Goal: Transaction & Acquisition: Purchase product/service

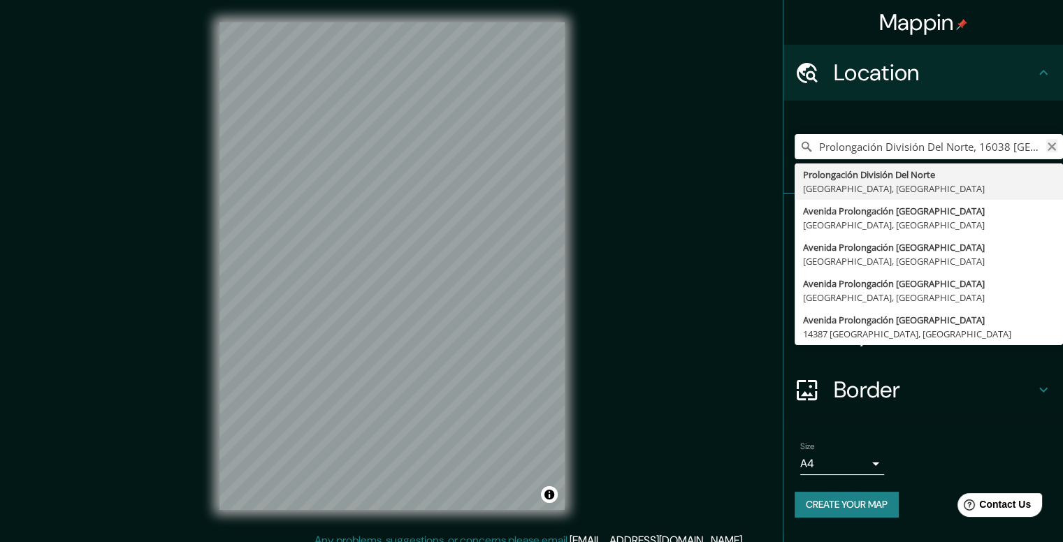
click at [1047, 147] on icon "Clear" at bounding box center [1051, 146] width 11 height 11
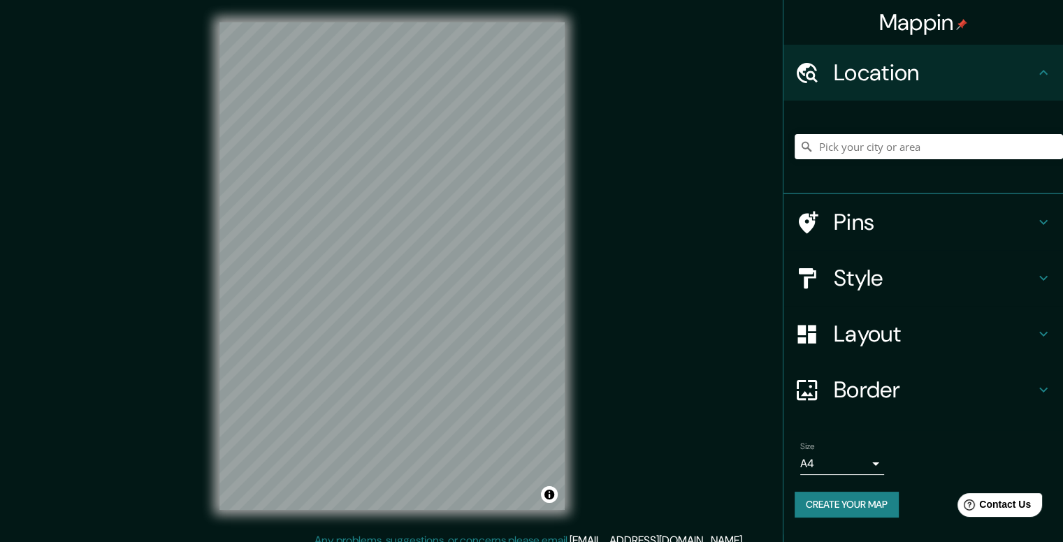
click at [883, 283] on h4 "Style" at bounding box center [934, 278] width 201 height 28
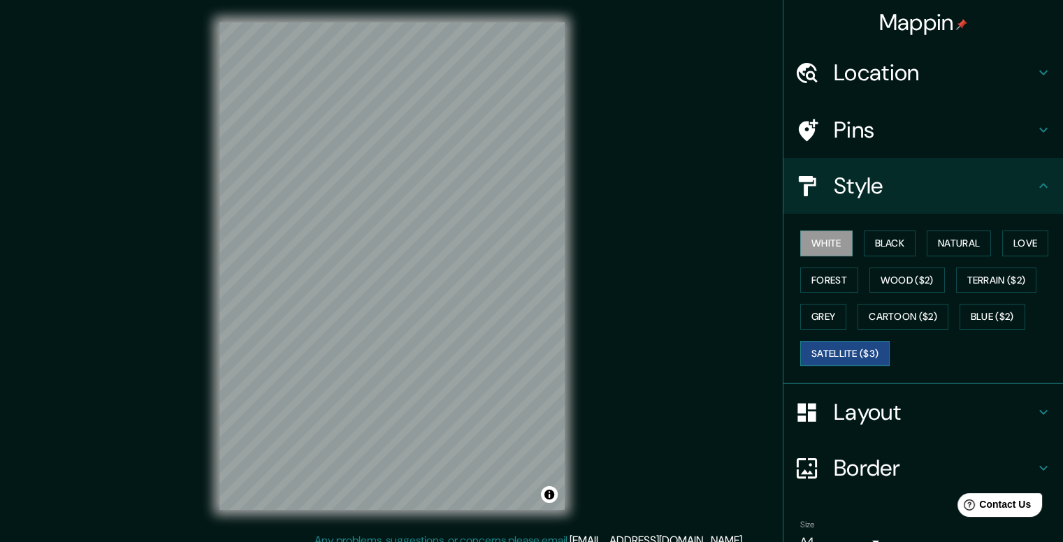
click at [814, 352] on button "Satellite ($3)" at bounding box center [844, 354] width 89 height 26
click at [818, 237] on button "White" at bounding box center [826, 244] width 52 height 26
click at [883, 238] on button "Black" at bounding box center [890, 244] width 52 height 26
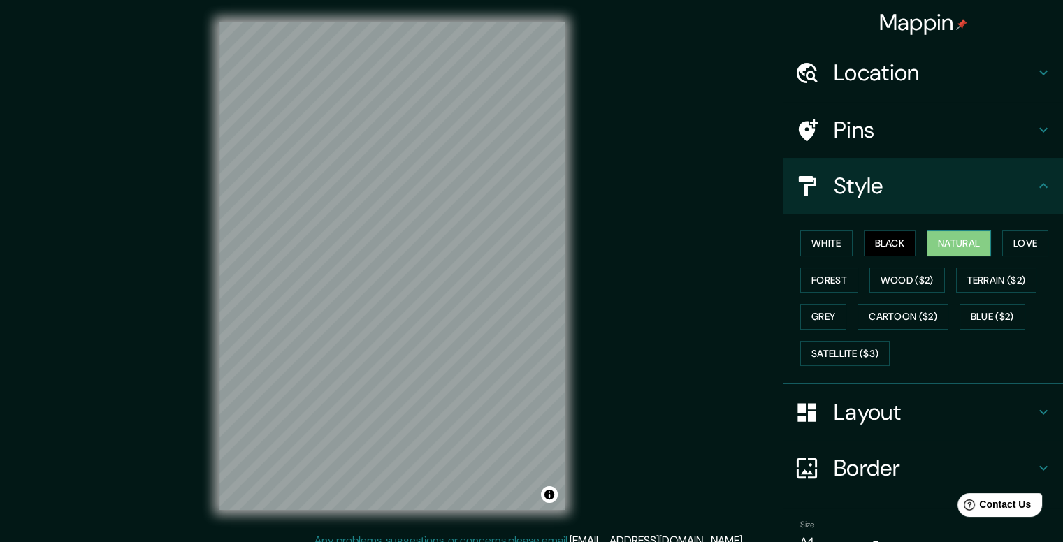
click at [942, 243] on button "Natural" at bounding box center [959, 244] width 64 height 26
click at [1032, 247] on button "Love" at bounding box center [1025, 244] width 46 height 26
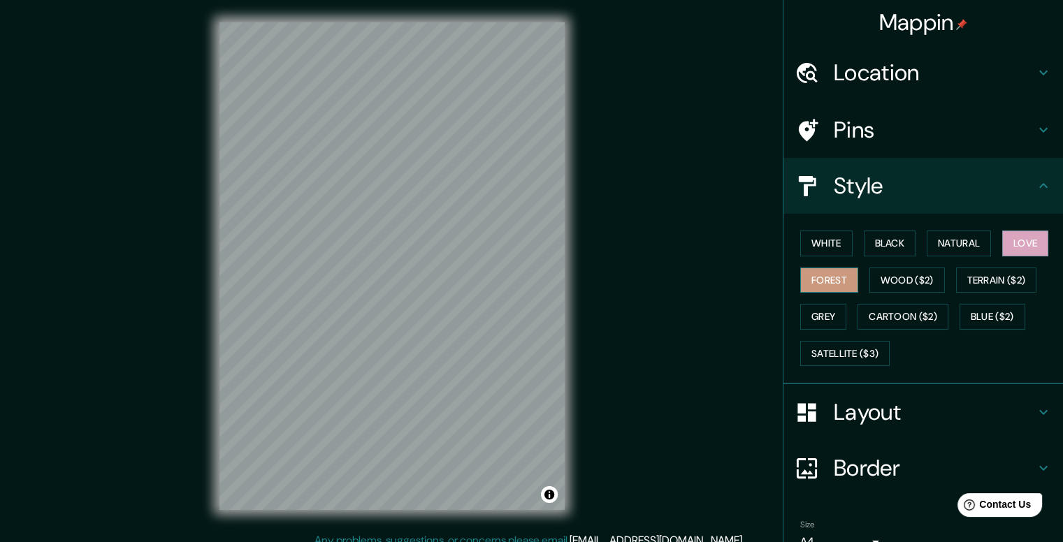
click at [816, 277] on button "Forest" at bounding box center [829, 281] width 58 height 26
click at [879, 272] on button "Wood ($2)" at bounding box center [907, 281] width 75 height 26
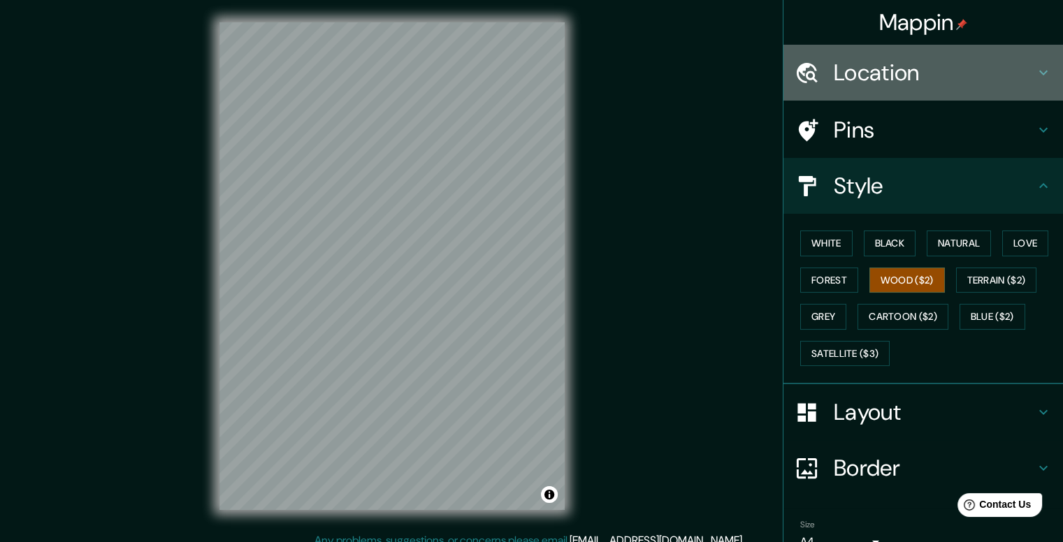
click at [912, 73] on h4 "Location" at bounding box center [934, 73] width 201 height 28
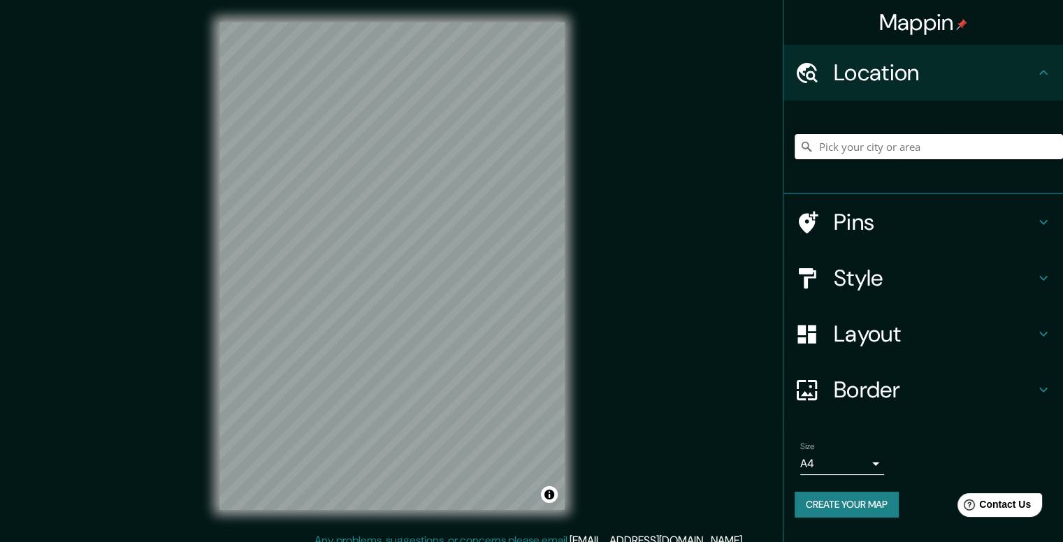
click at [936, 149] on input "Pick your city or area" at bounding box center [929, 146] width 268 height 25
paste input "Prol. División del Nte. [STREET_ADDRESS][PERSON_NAME]"
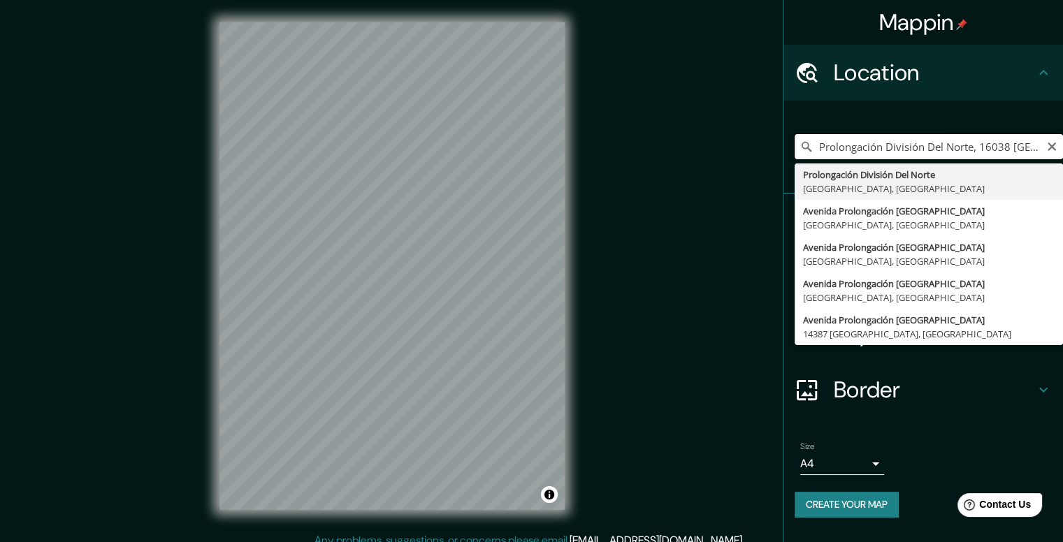
click at [853, 148] on input "Prolongación División Del Norte, 16038 [GEOGRAPHIC_DATA], [GEOGRAPHIC_DATA]" at bounding box center [929, 146] width 268 height 25
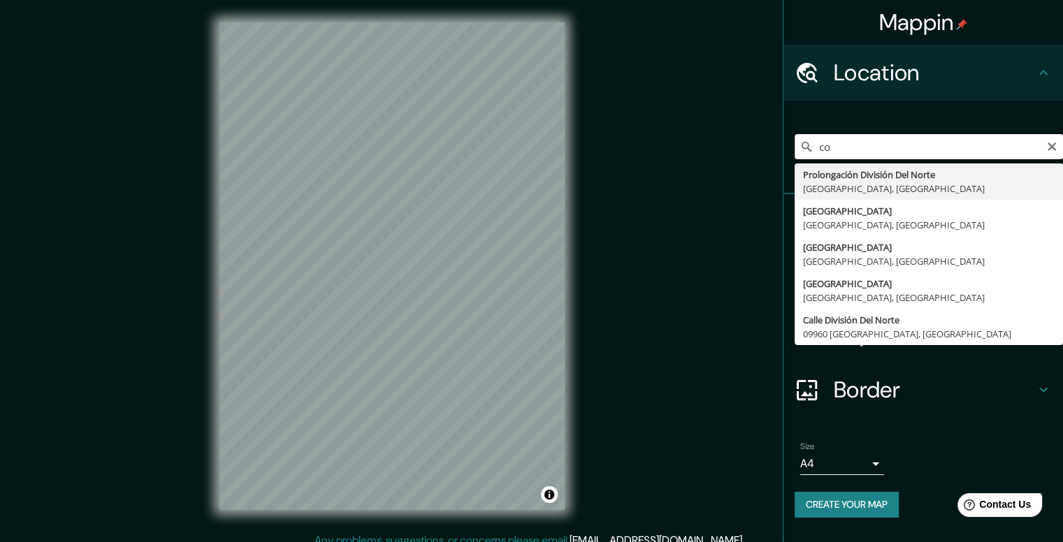
type input "o"
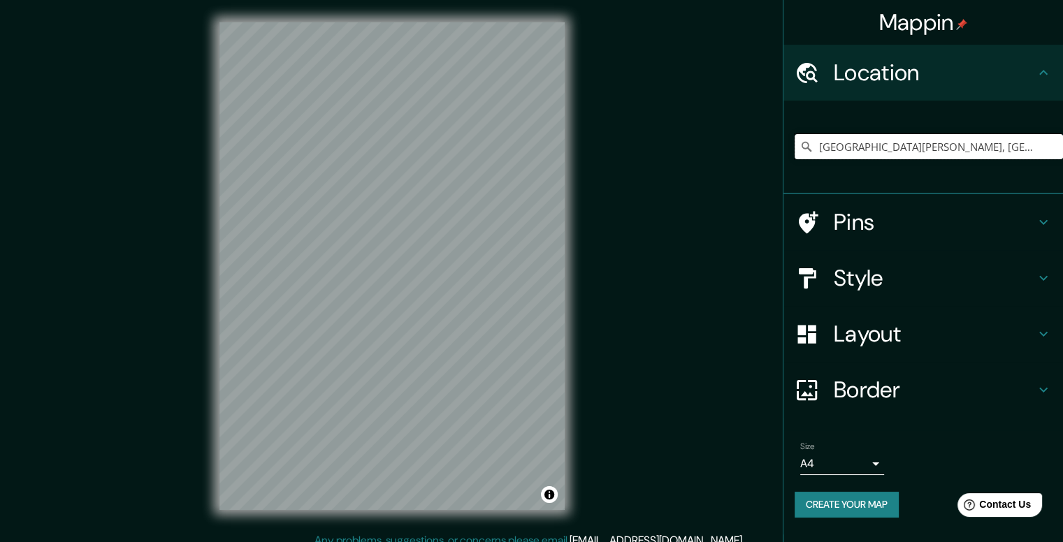
type input "[GEOGRAPHIC_DATA][PERSON_NAME], [GEOGRAPHIC_DATA], [GEOGRAPHIC_DATA]"
click at [565, 417] on div "© Mapbox © OpenStreetMap Improve this map" at bounding box center [392, 266] width 390 height 533
click at [705, 462] on div "© Mapbox © OpenStreetMap Improve this map" at bounding box center [391, 266] width 957 height 488
click at [724, 542] on div "Mappin Location [STREET_ADDRESS][PERSON_NAME][PERSON_NAME][PERSON_NAME] Pins St…" at bounding box center [531, 277] width 1063 height 555
click at [870, 289] on h4 "Style" at bounding box center [934, 278] width 201 height 28
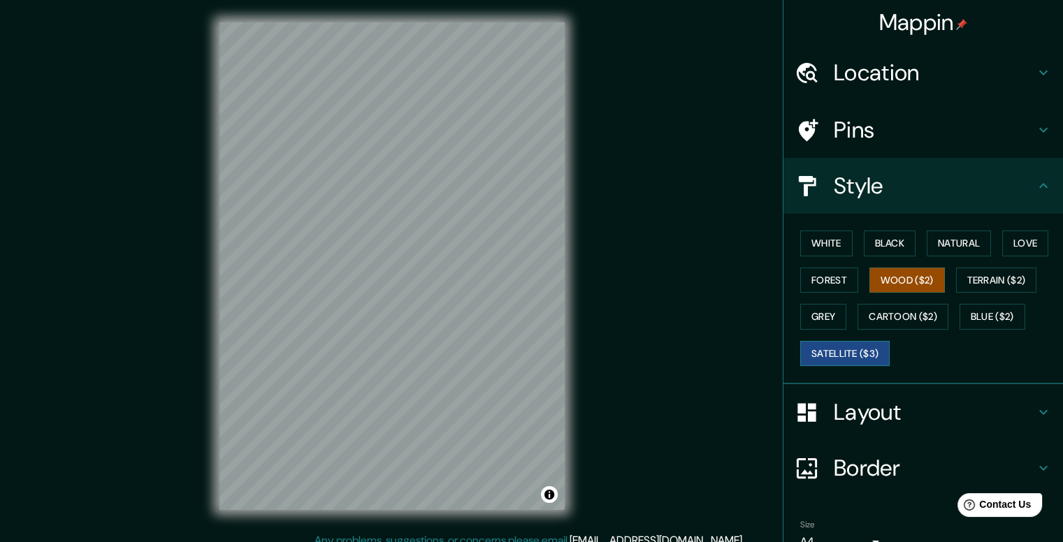
click at [830, 348] on button "Satellite ($3)" at bounding box center [844, 354] width 89 height 26
click at [1020, 236] on button "Love" at bounding box center [1025, 244] width 46 height 26
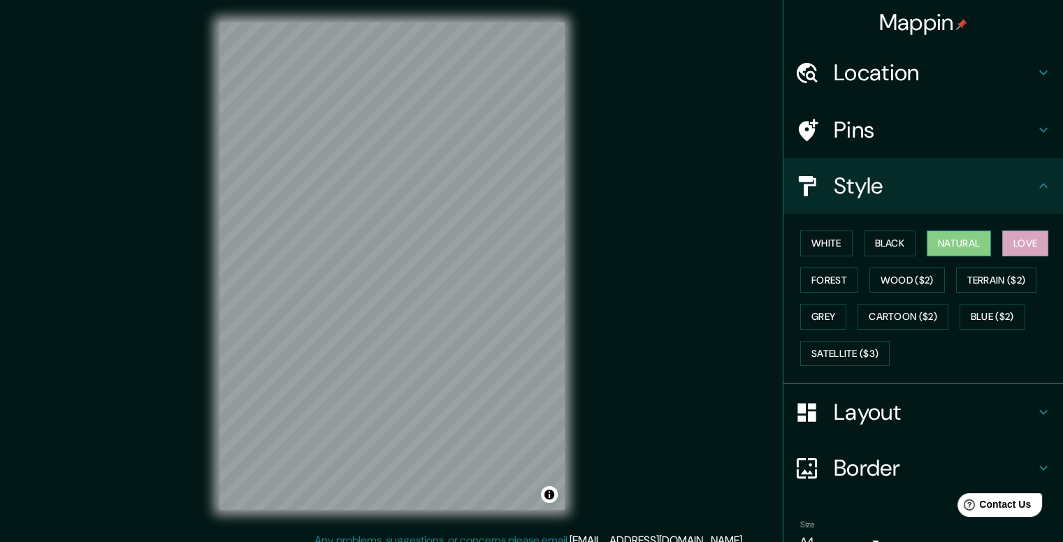
click at [950, 238] on button "Natural" at bounding box center [959, 244] width 64 height 26
click at [878, 240] on button "Black" at bounding box center [890, 244] width 52 height 26
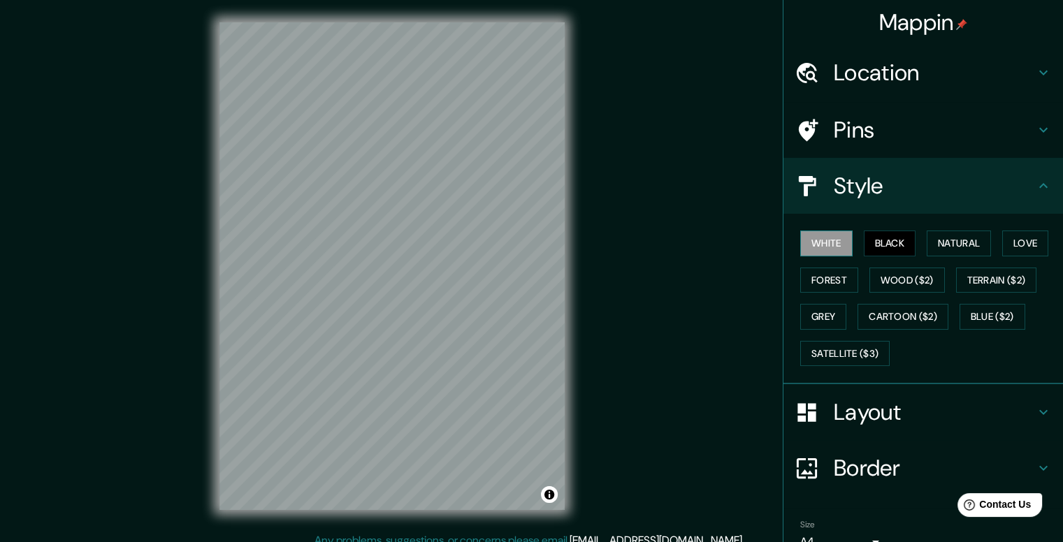
click at [829, 244] on button "White" at bounding box center [826, 244] width 52 height 26
click at [819, 277] on button "Forest" at bounding box center [829, 281] width 58 height 26
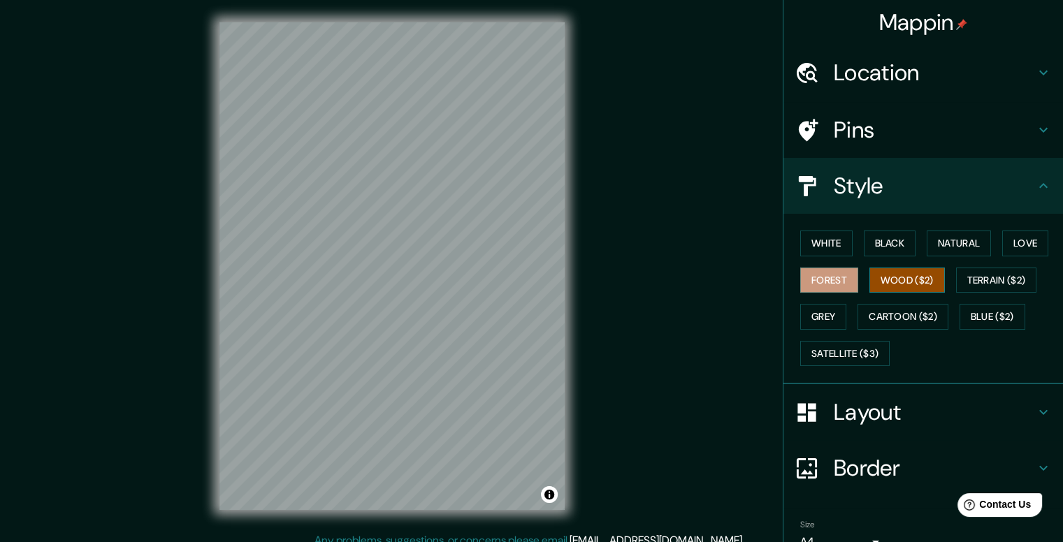
click at [886, 277] on button "Wood ($2)" at bounding box center [907, 281] width 75 height 26
click at [974, 276] on button "Terrain ($2)" at bounding box center [996, 281] width 81 height 26
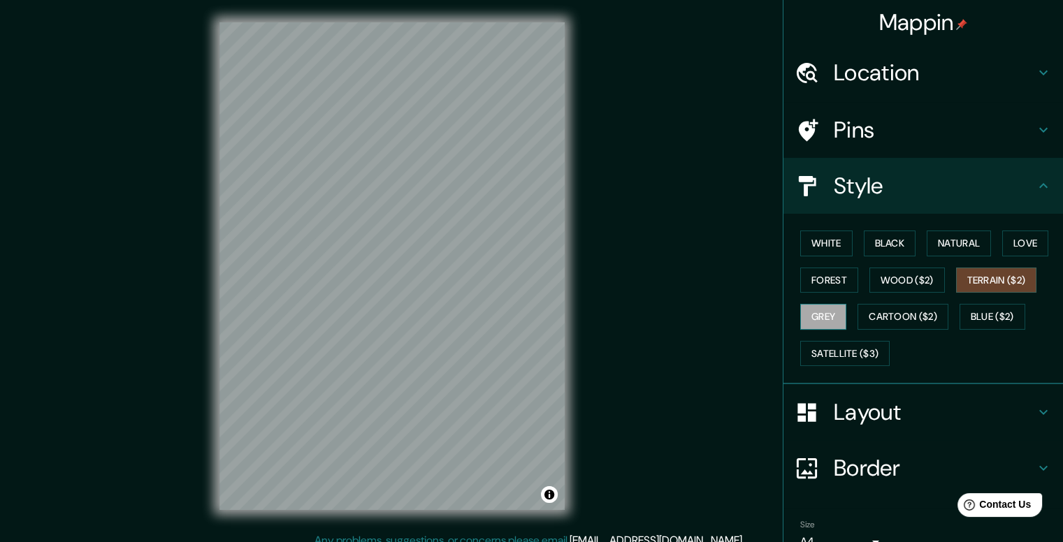
click at [816, 315] on button "Grey" at bounding box center [823, 317] width 46 height 26
click at [816, 250] on button "White" at bounding box center [826, 244] width 52 height 26
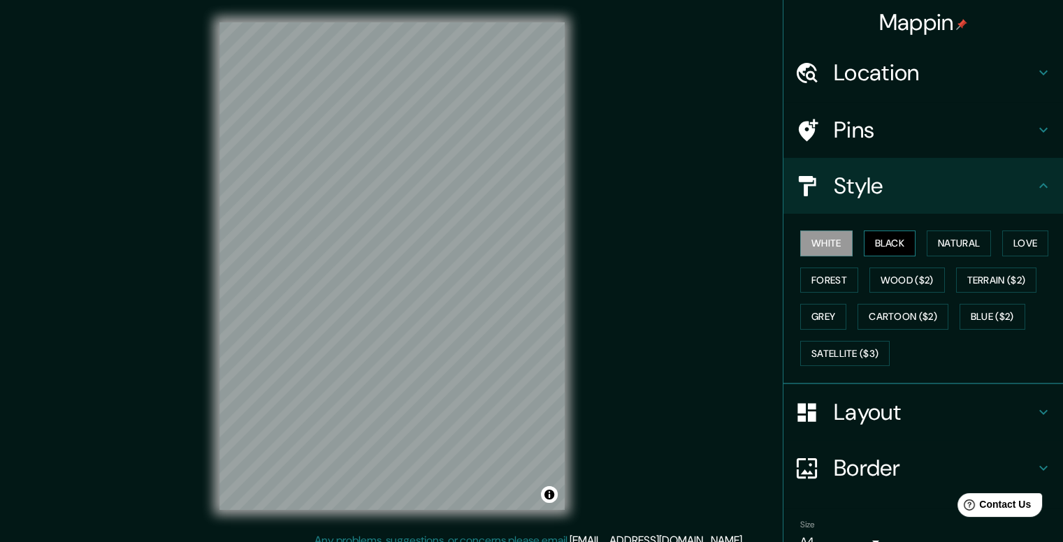
click at [882, 241] on button "Black" at bounding box center [890, 244] width 52 height 26
click at [947, 240] on button "Natural" at bounding box center [959, 244] width 64 height 26
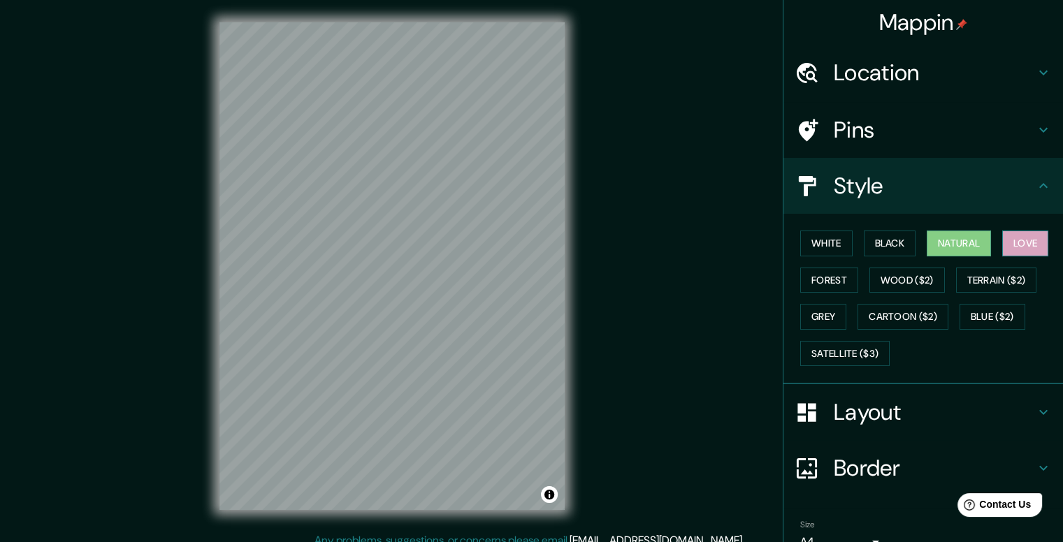
click at [1029, 244] on button "Love" at bounding box center [1025, 244] width 46 height 26
click at [815, 244] on button "White" at bounding box center [826, 244] width 52 height 26
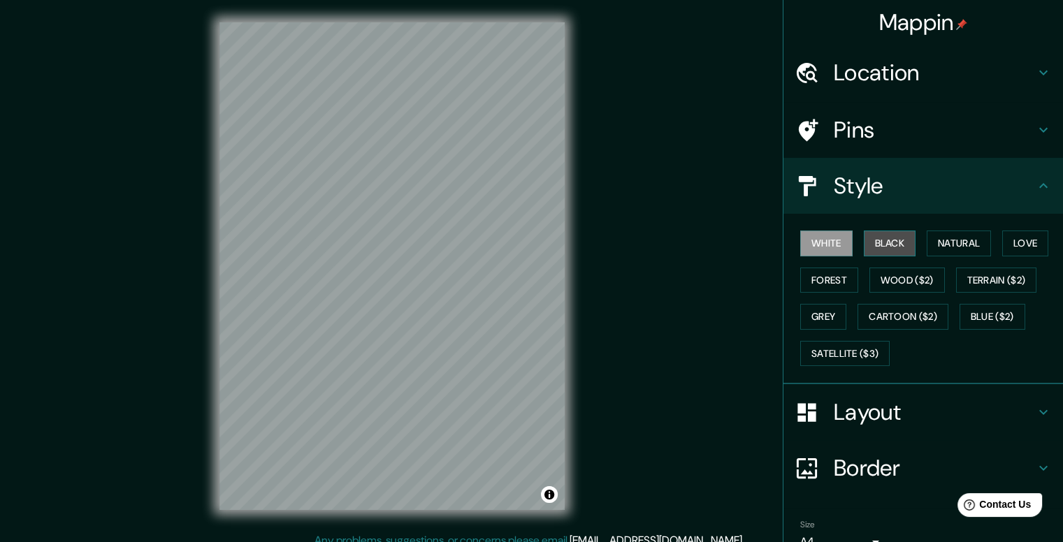
click at [864, 243] on button "Black" at bounding box center [890, 244] width 52 height 26
click at [941, 236] on button "Natural" at bounding box center [959, 244] width 64 height 26
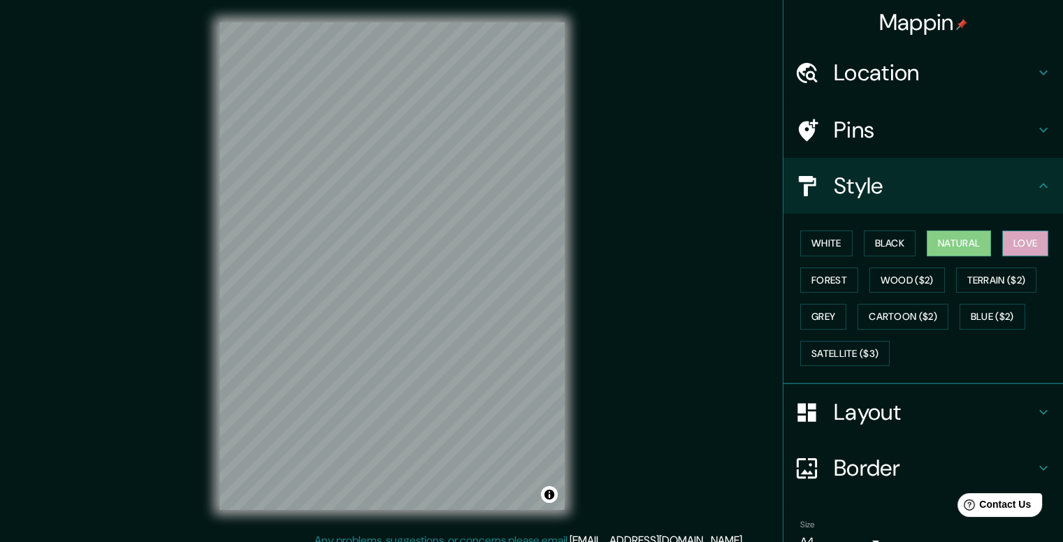
click at [1014, 238] on button "Love" at bounding box center [1025, 244] width 46 height 26
click at [820, 273] on button "Forest" at bounding box center [829, 281] width 58 height 26
click at [1035, 182] on icon at bounding box center [1043, 186] width 17 height 17
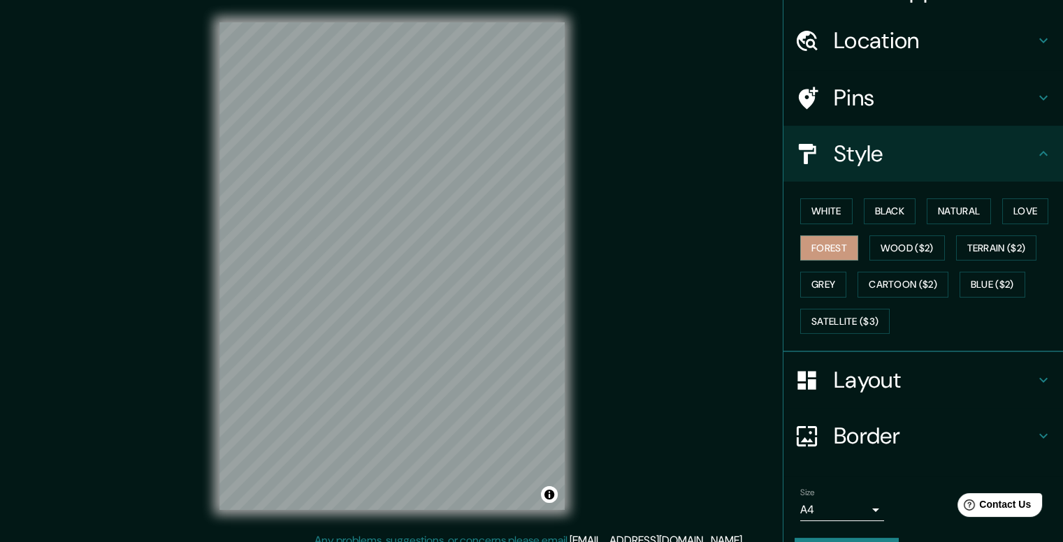
scroll to position [68, 0]
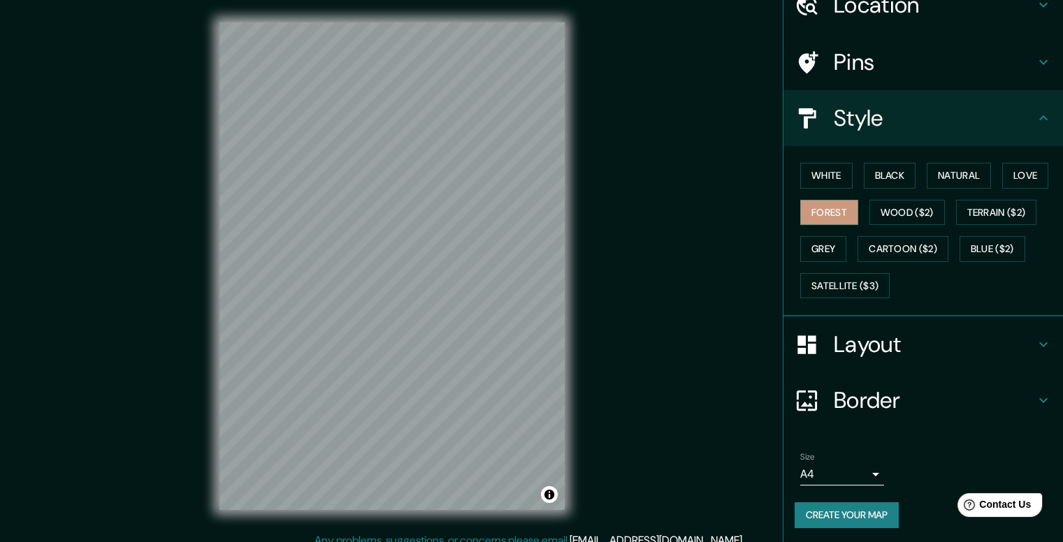
click at [1035, 113] on icon at bounding box center [1043, 118] width 17 height 17
click at [1035, 121] on icon at bounding box center [1043, 118] width 17 height 17
click at [1035, 119] on icon at bounding box center [1043, 118] width 17 height 17
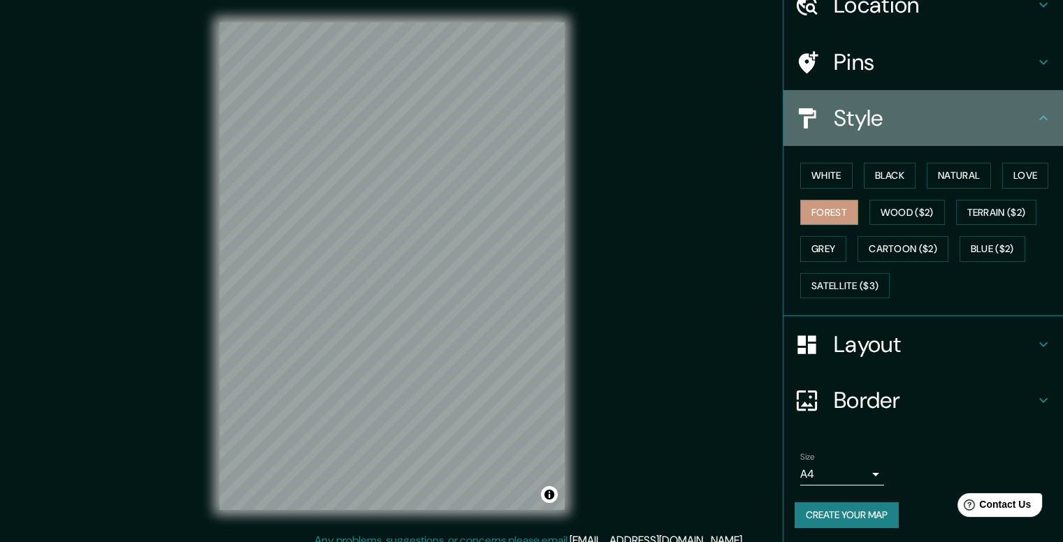
click at [1039, 116] on icon at bounding box center [1043, 117] width 8 height 5
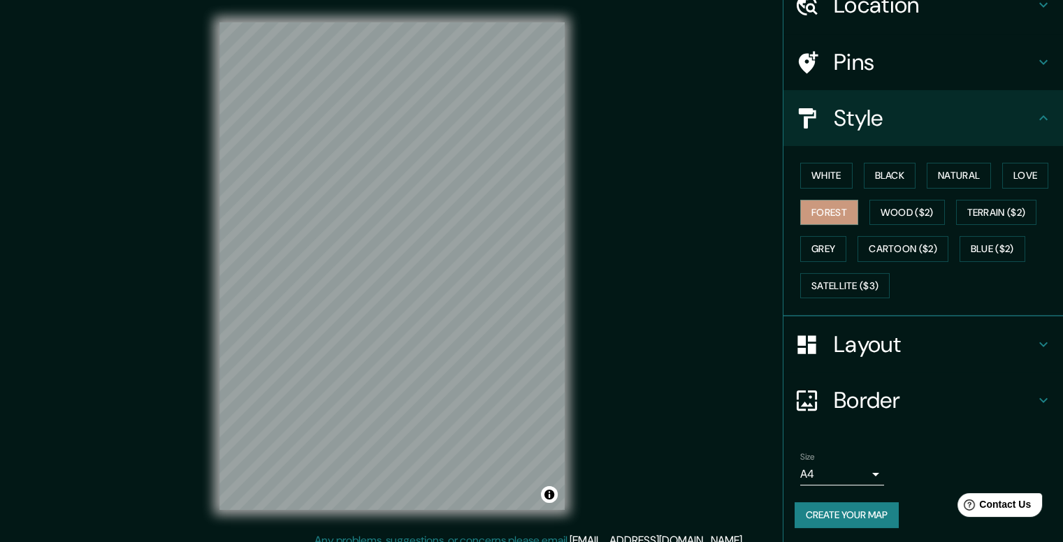
click at [1035, 56] on icon at bounding box center [1043, 62] width 17 height 17
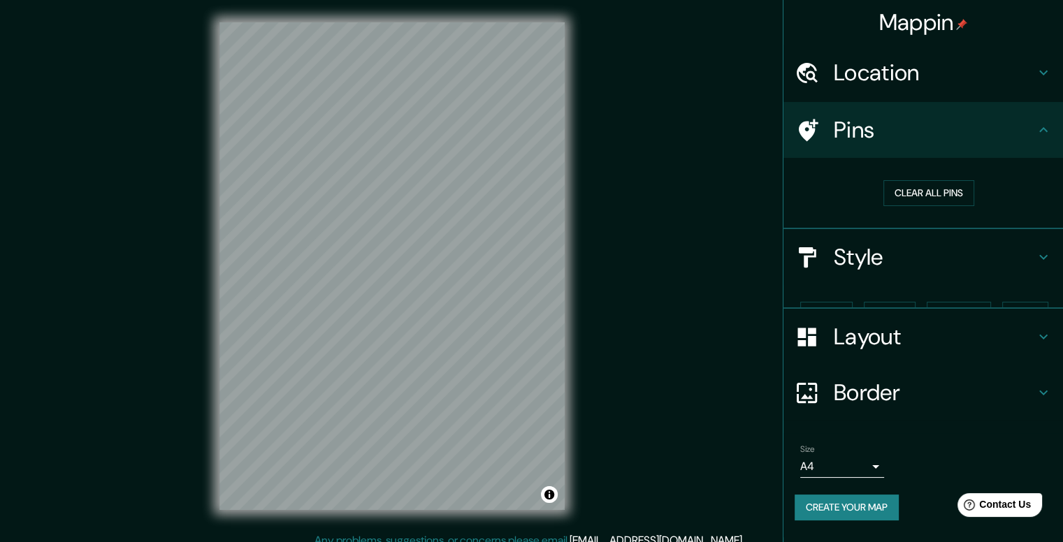
scroll to position [0, 0]
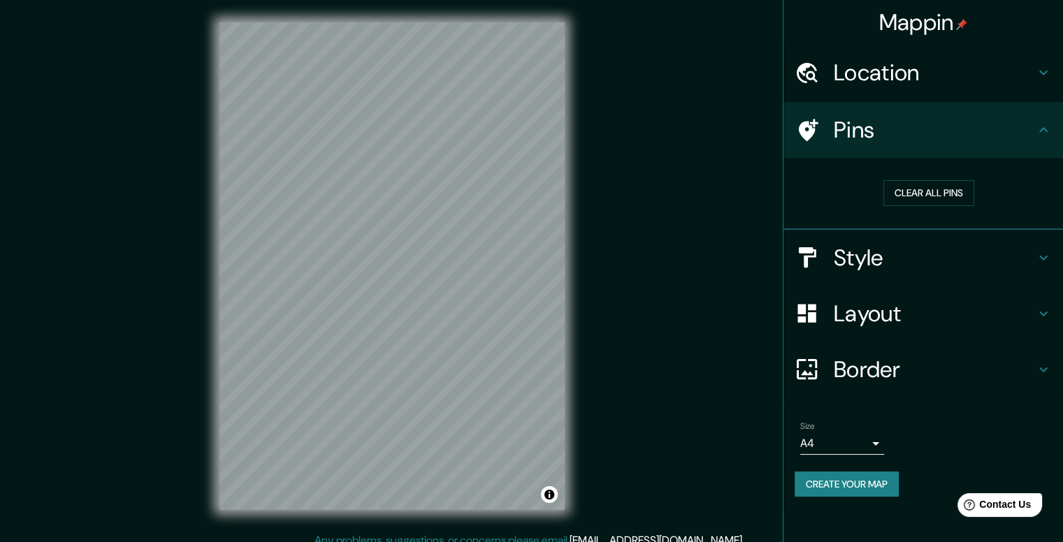
click at [967, 310] on h4 "Layout" at bounding box center [934, 314] width 201 height 28
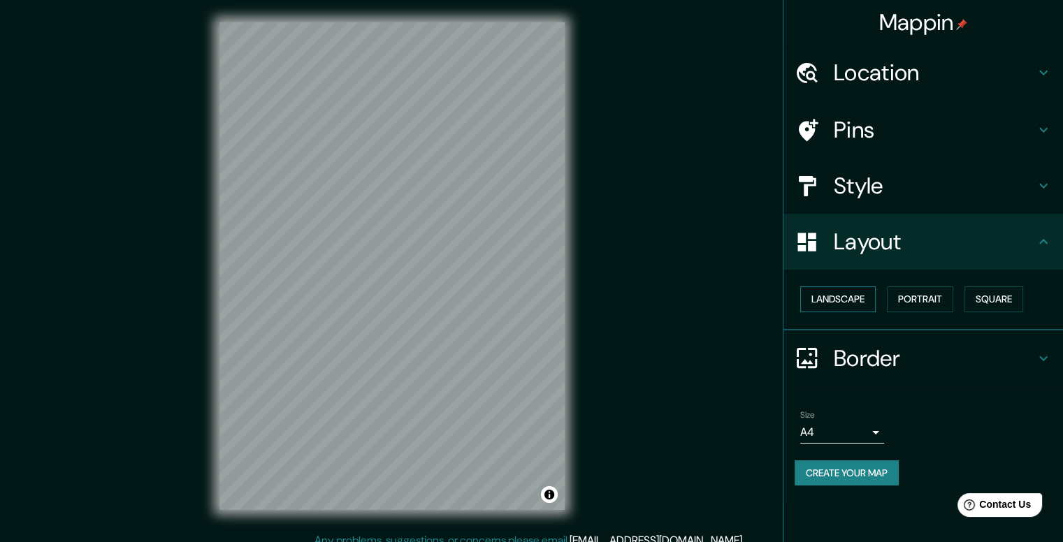
click at [836, 296] on button "Landscape" at bounding box center [837, 300] width 75 height 26
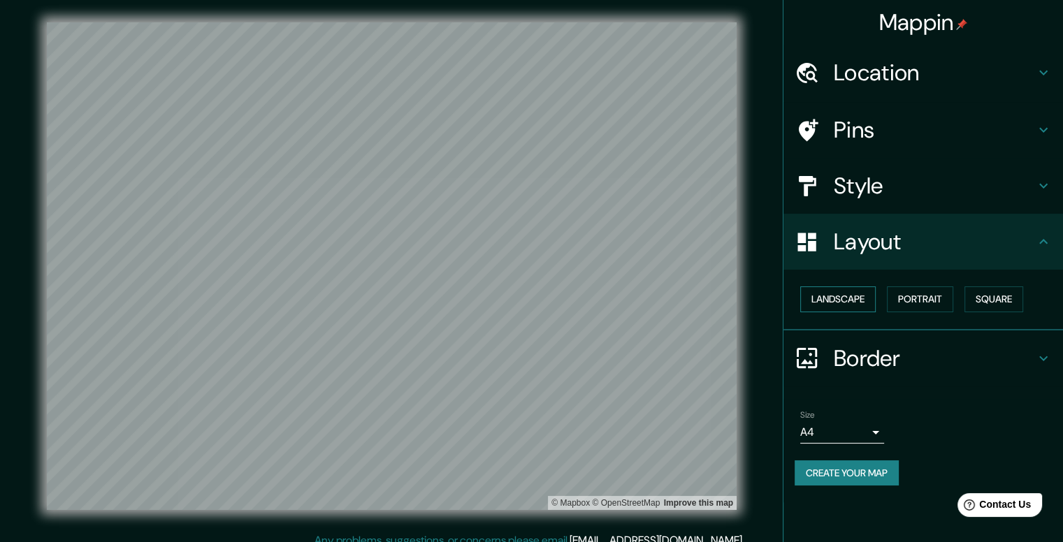
click at [833, 294] on button "Landscape" at bounding box center [837, 300] width 75 height 26
click at [918, 294] on button "Portrait" at bounding box center [920, 300] width 66 height 26
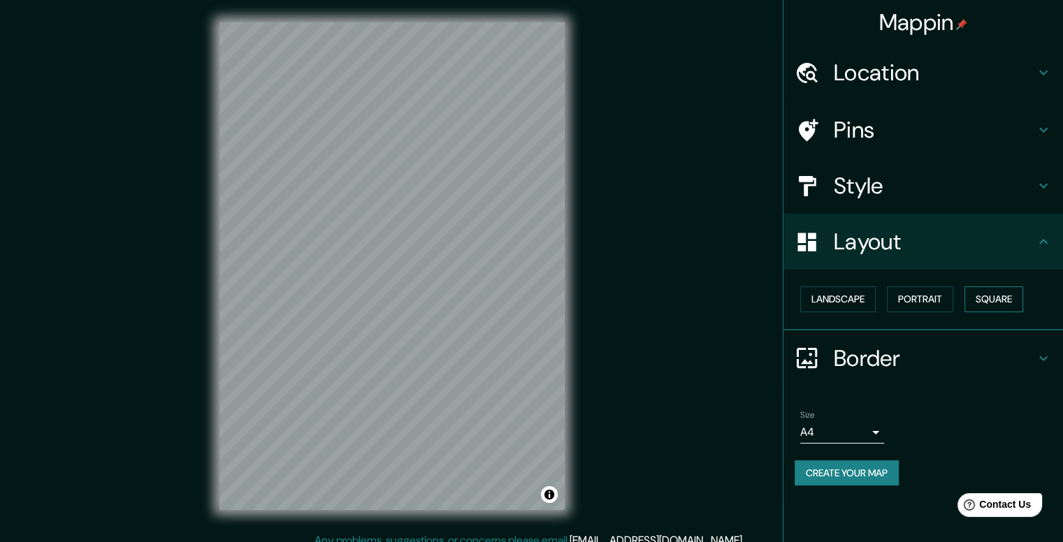
click at [1020, 296] on button "Square" at bounding box center [994, 300] width 59 height 26
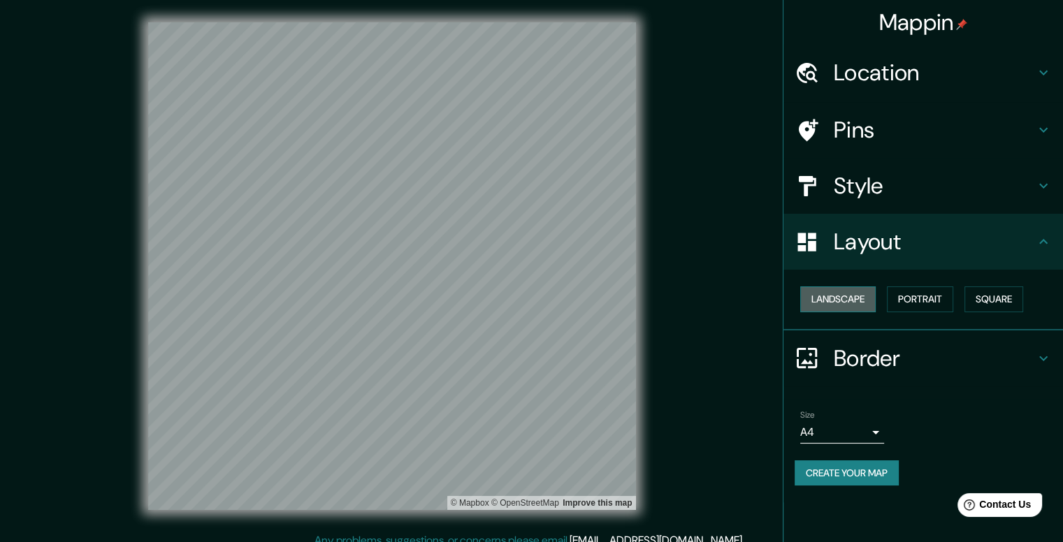
click at [833, 296] on button "Landscape" at bounding box center [837, 300] width 75 height 26
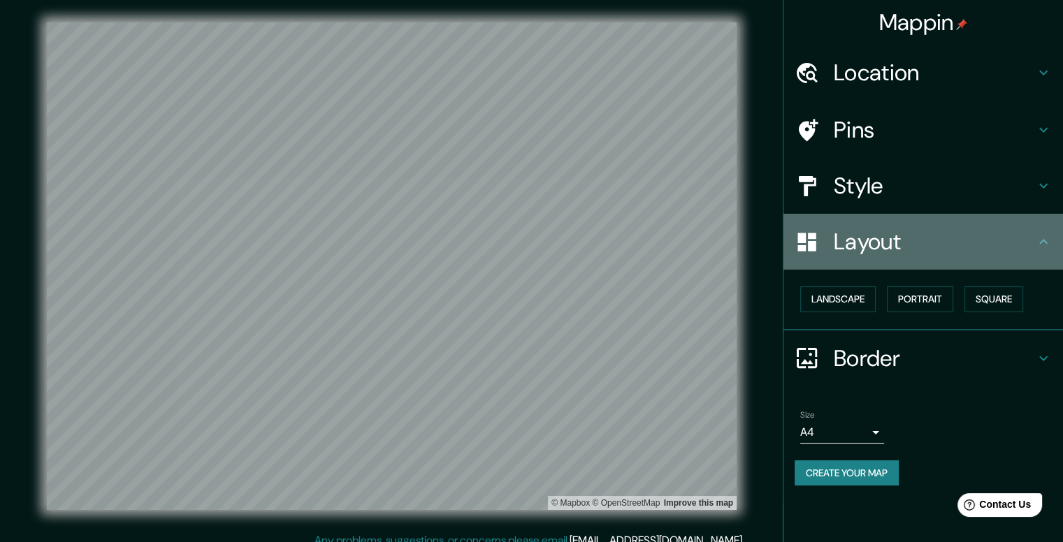
click at [1041, 241] on icon at bounding box center [1043, 241] width 8 height 5
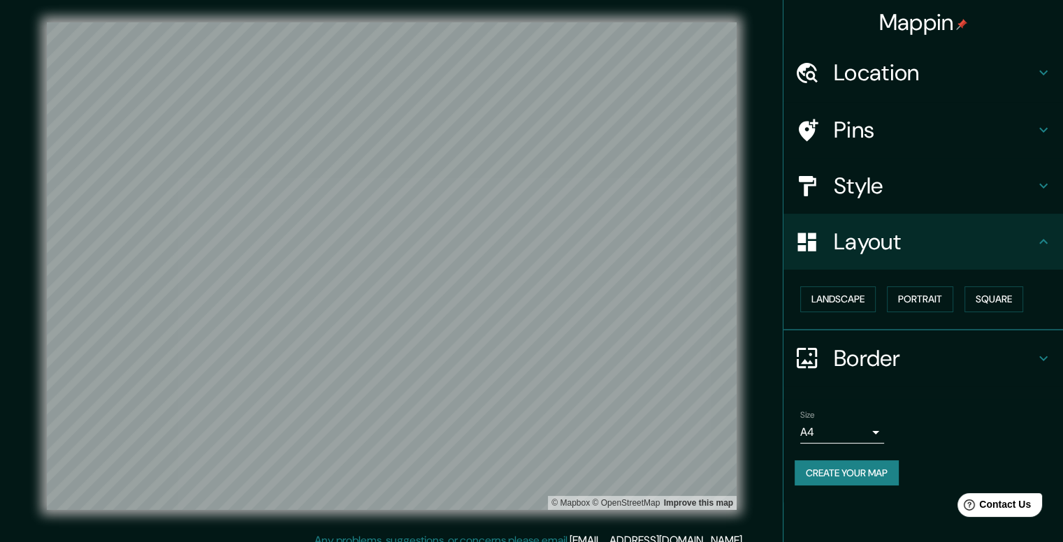
click at [1038, 186] on icon at bounding box center [1043, 186] width 17 height 17
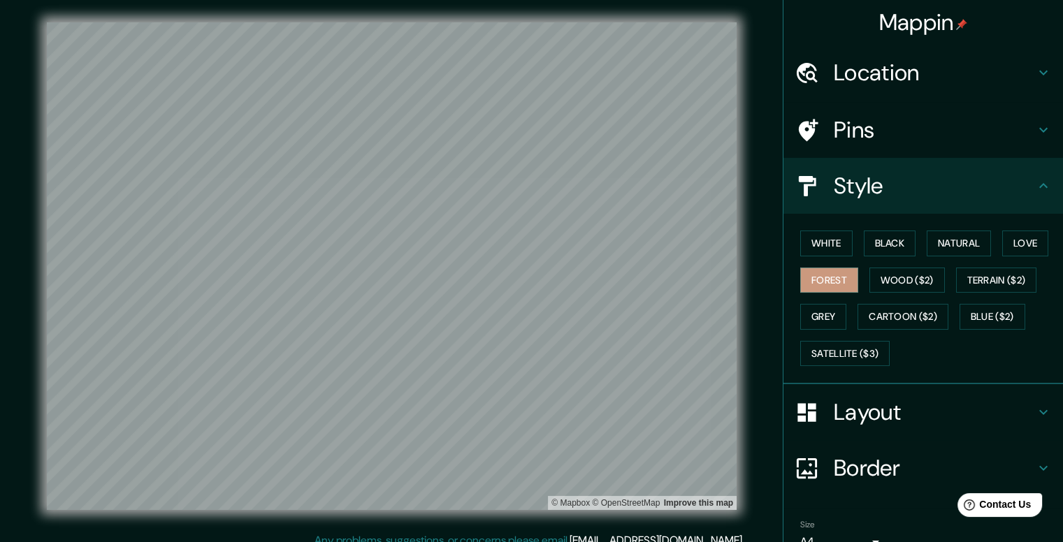
click at [1038, 187] on icon at bounding box center [1043, 186] width 17 height 17
click at [1035, 463] on icon at bounding box center [1043, 468] width 17 height 17
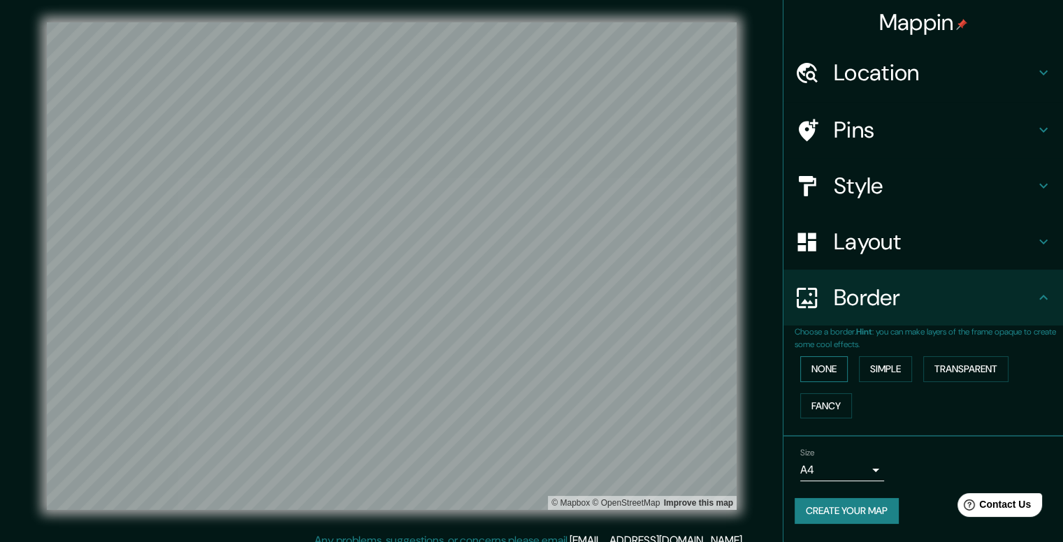
click at [825, 366] on button "None" at bounding box center [824, 369] width 48 height 26
click at [896, 370] on button "Simple" at bounding box center [885, 369] width 53 height 26
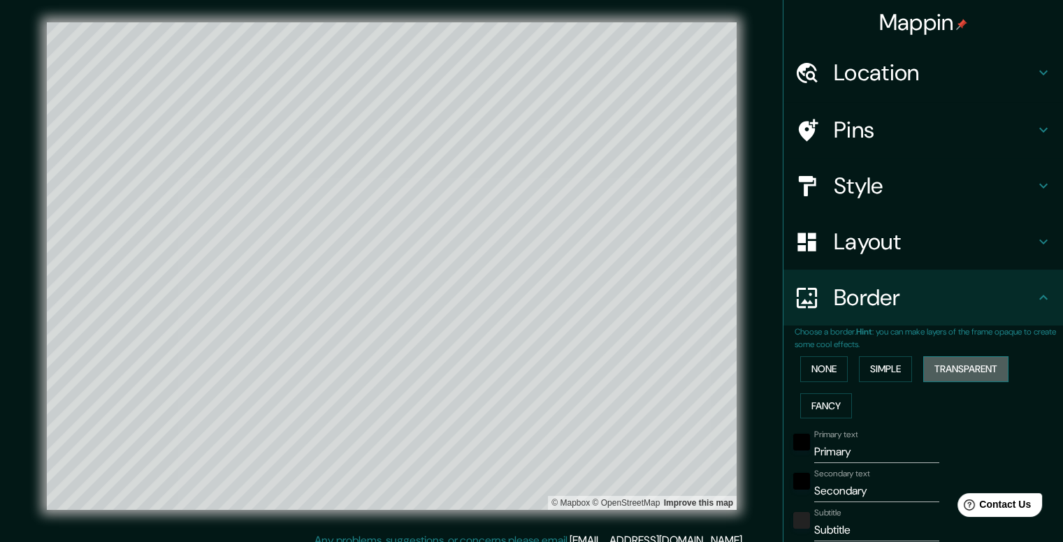
click at [948, 370] on button "Transparent" at bounding box center [965, 369] width 85 height 26
click at [804, 409] on button "Fancy" at bounding box center [826, 407] width 52 height 26
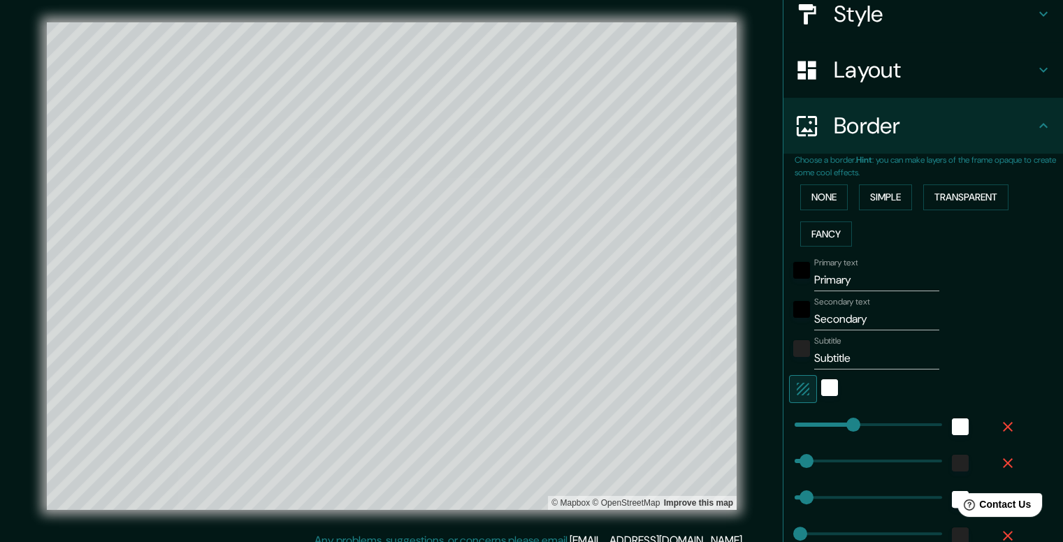
scroll to position [210, 0]
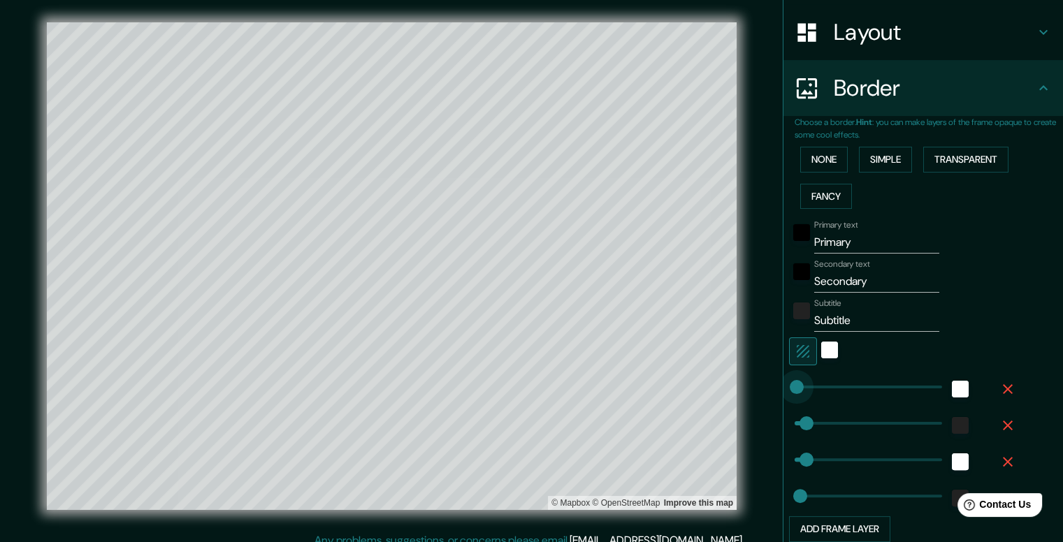
type input "987"
drag, startPoint x: 847, startPoint y: 383, endPoint x: 1071, endPoint y: 388, distance: 223.7
type input "79"
type input "39"
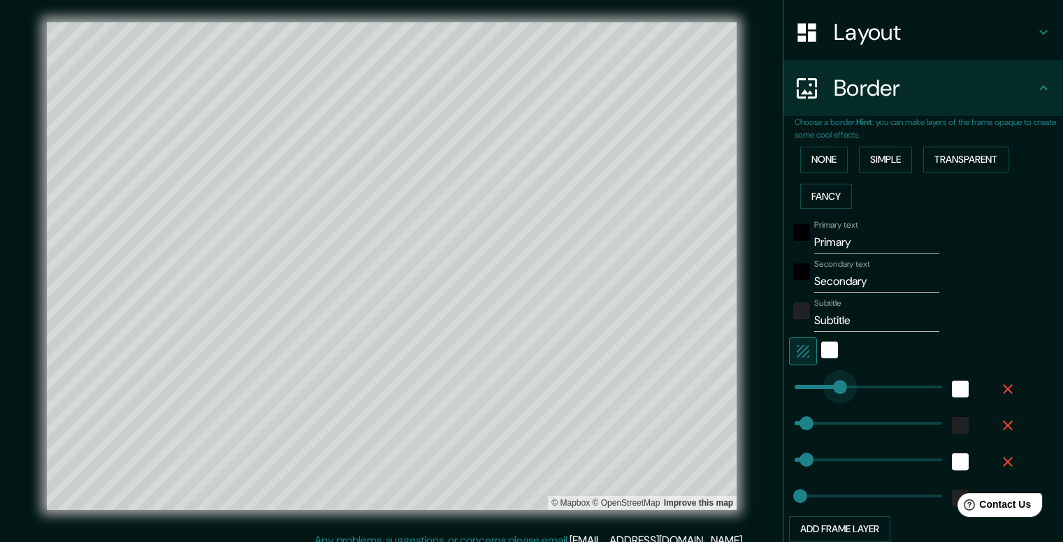
type input "152"
drag, startPoint x: 931, startPoint y: 382, endPoint x: 807, endPoint y: 382, distance: 124.4
type input "79"
type input "39"
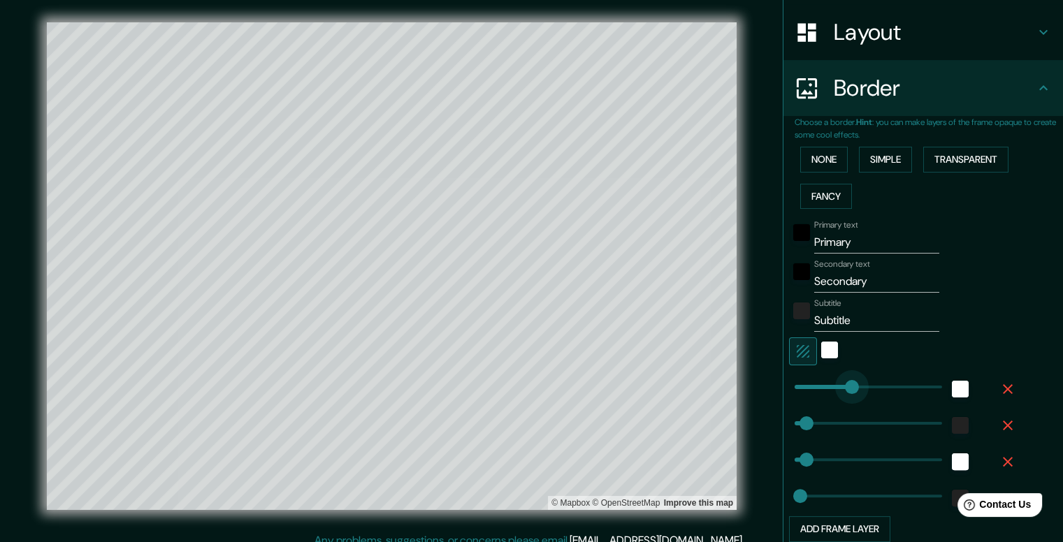
type input "648"
drag, startPoint x: 803, startPoint y: 381, endPoint x: 881, endPoint y: 389, distance: 78.0
type input "79"
type input "39"
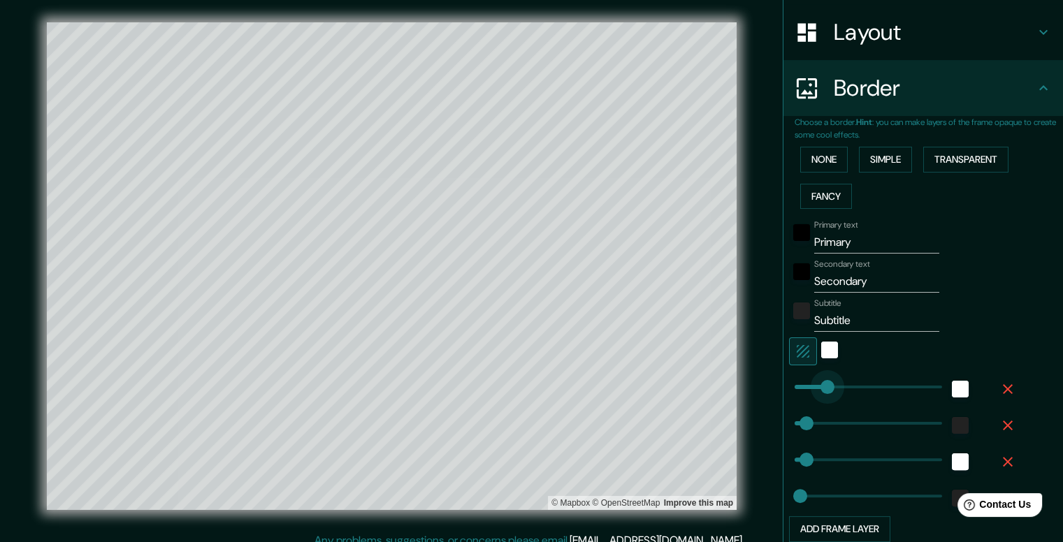
type input "213"
drag, startPoint x: 883, startPoint y: 387, endPoint x: 811, endPoint y: 378, distance: 72.6
type input "79"
type input "39"
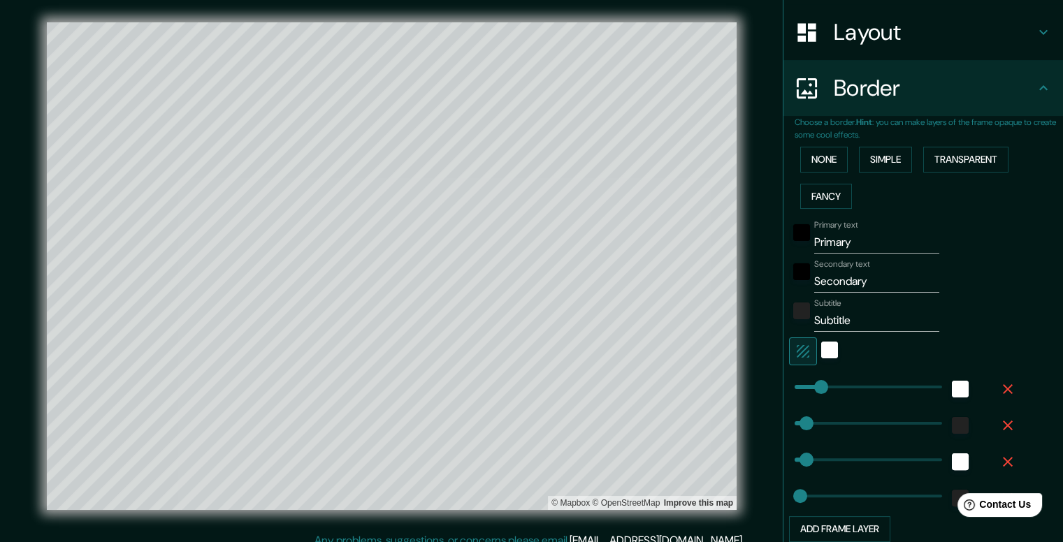
type input "0"
drag, startPoint x: 805, startPoint y: 375, endPoint x: 767, endPoint y: 367, distance: 38.7
type input "79"
type input "39"
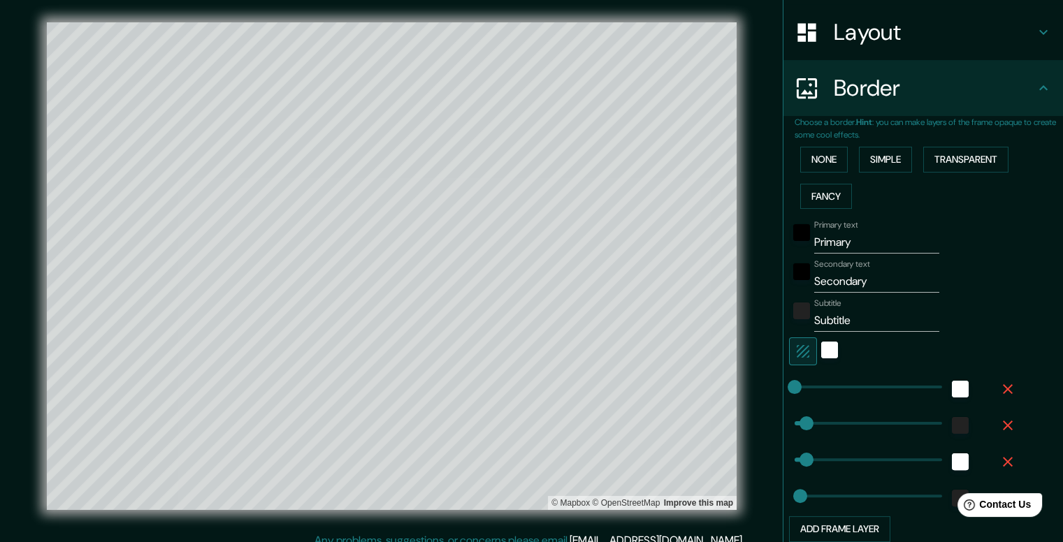
type input "156"
drag, startPoint x: 789, startPoint y: 381, endPoint x: 807, endPoint y: 391, distance: 21.0
type input "79"
type input "39"
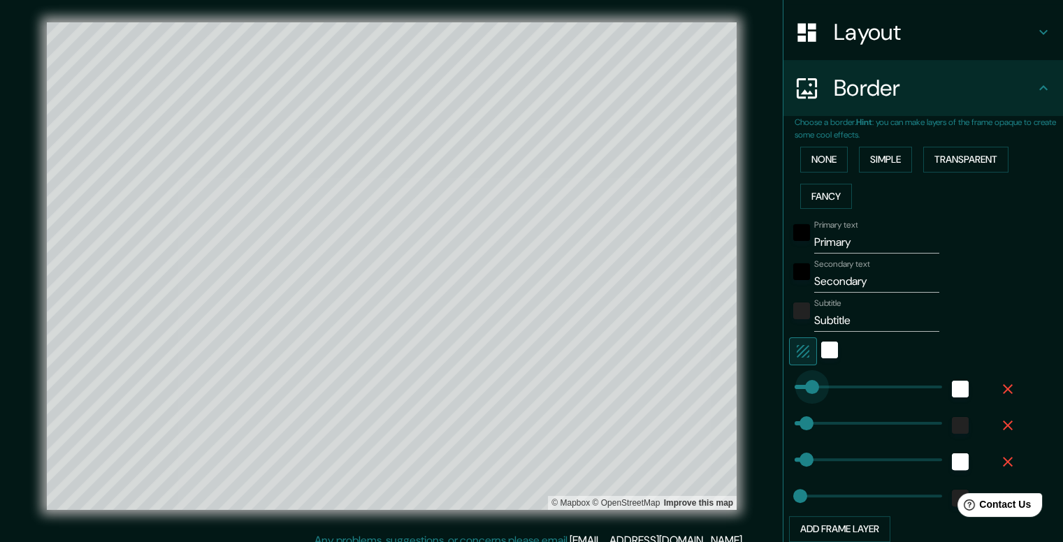
type input "30"
drag, startPoint x: 807, startPoint y: 391, endPoint x: 788, endPoint y: 382, distance: 21.3
type input "79"
type input "39"
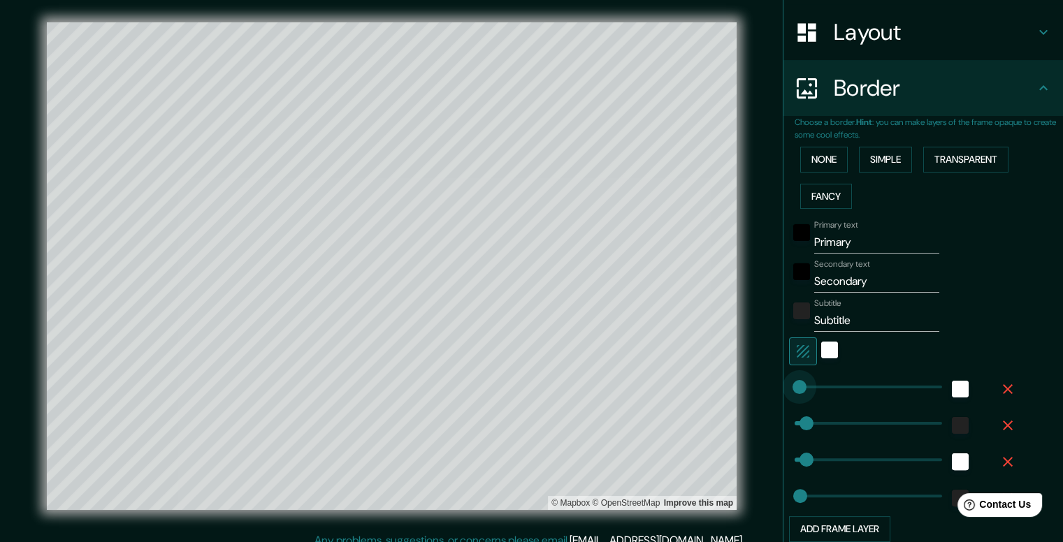
type input "0"
drag, startPoint x: 789, startPoint y: 392, endPoint x: 759, endPoint y: 382, distance: 31.6
type input "79"
type input "39"
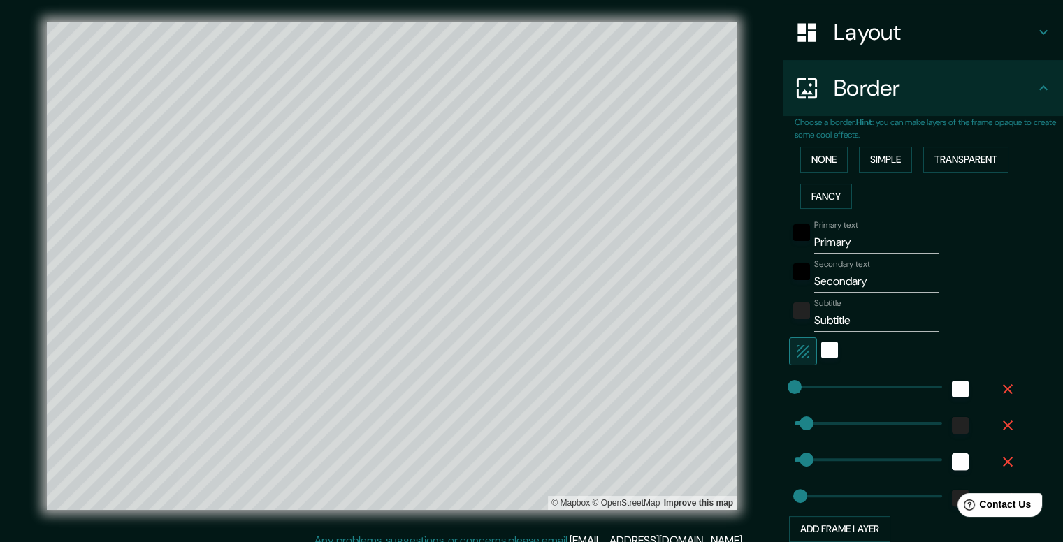
click at [795, 353] on icon "button" at bounding box center [803, 351] width 17 height 17
type input "79"
type input "39"
click at [795, 351] on icon "button" at bounding box center [803, 351] width 17 height 17
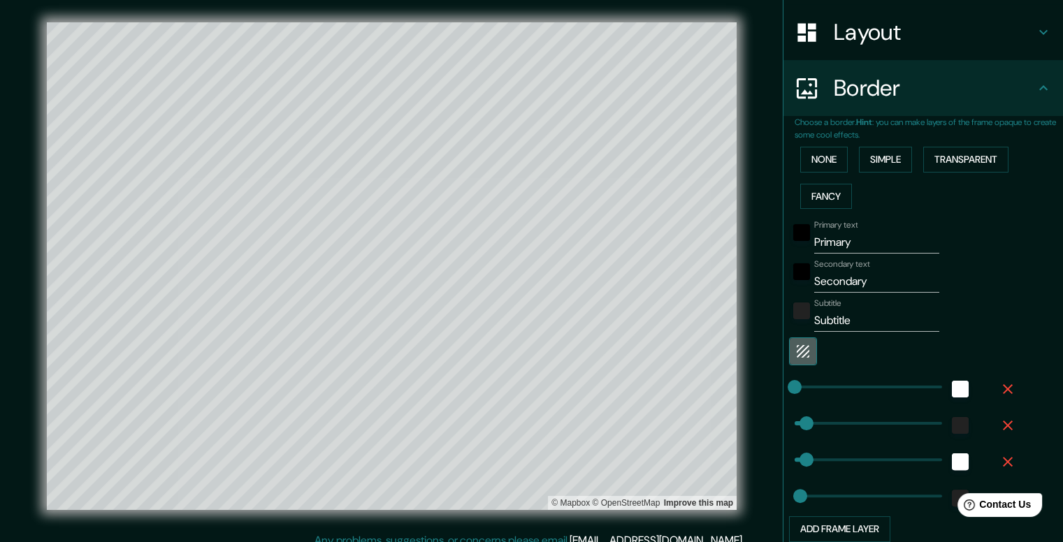
type input "79"
type input "39"
click at [795, 352] on icon "button" at bounding box center [803, 351] width 17 height 17
type input "79"
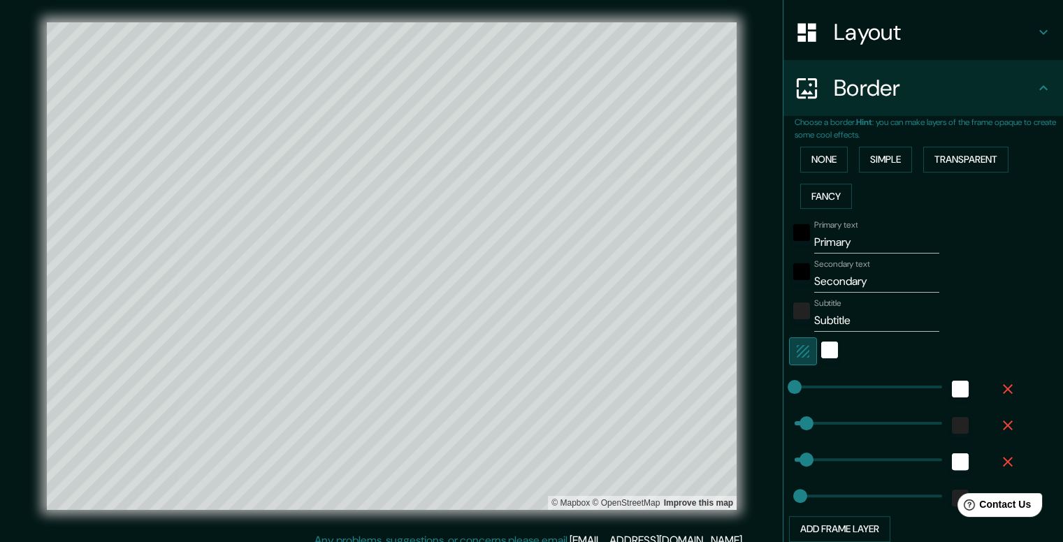
type input "79"
type input "39"
click at [795, 352] on icon "button" at bounding box center [803, 351] width 17 height 17
type input "79"
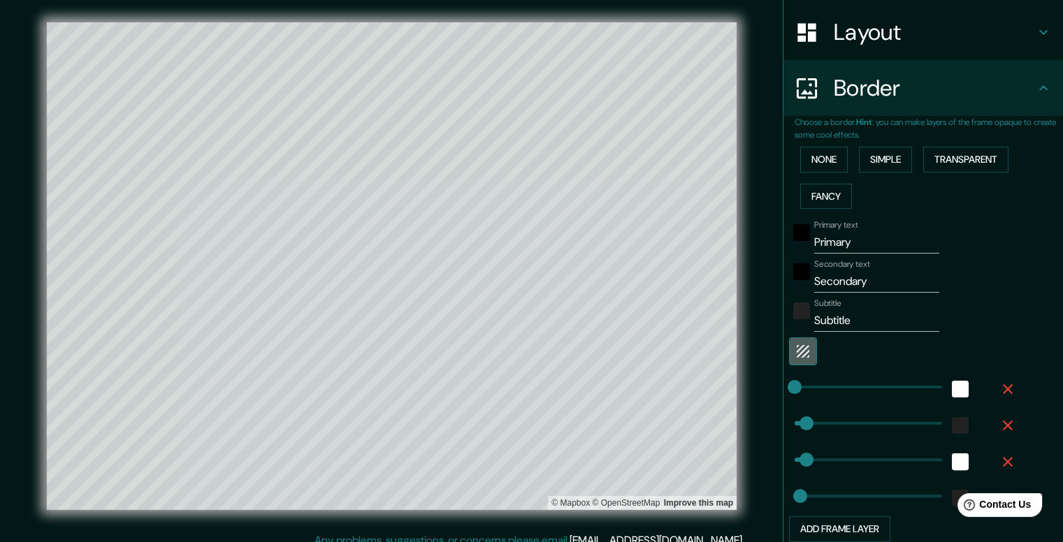
type input "39"
click at [795, 352] on icon "button" at bounding box center [803, 351] width 17 height 17
type input "79"
type input "39"
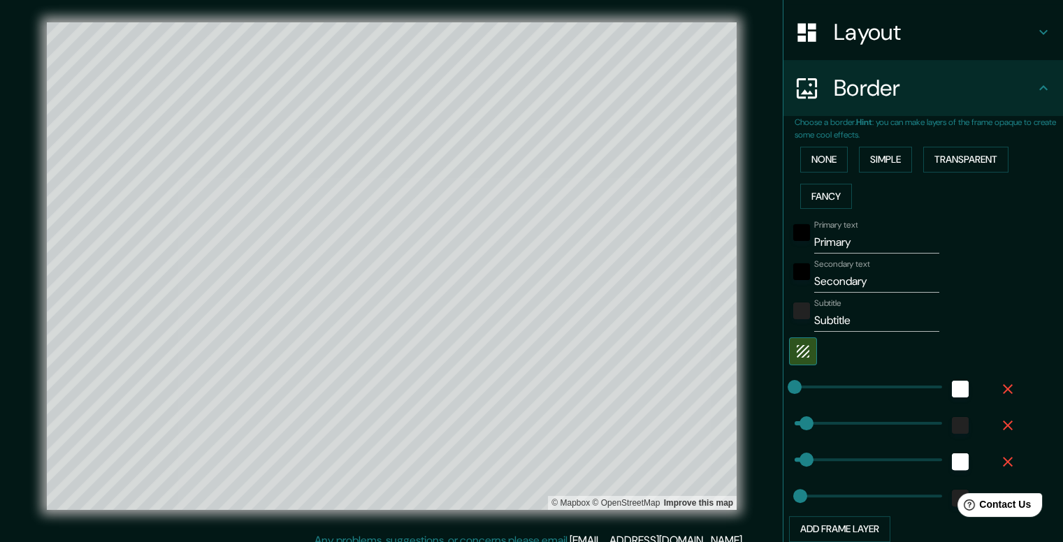
type input "564"
type input "79"
type input "39"
type input "987"
drag, startPoint x: 867, startPoint y: 422, endPoint x: 951, endPoint y: 431, distance: 83.6
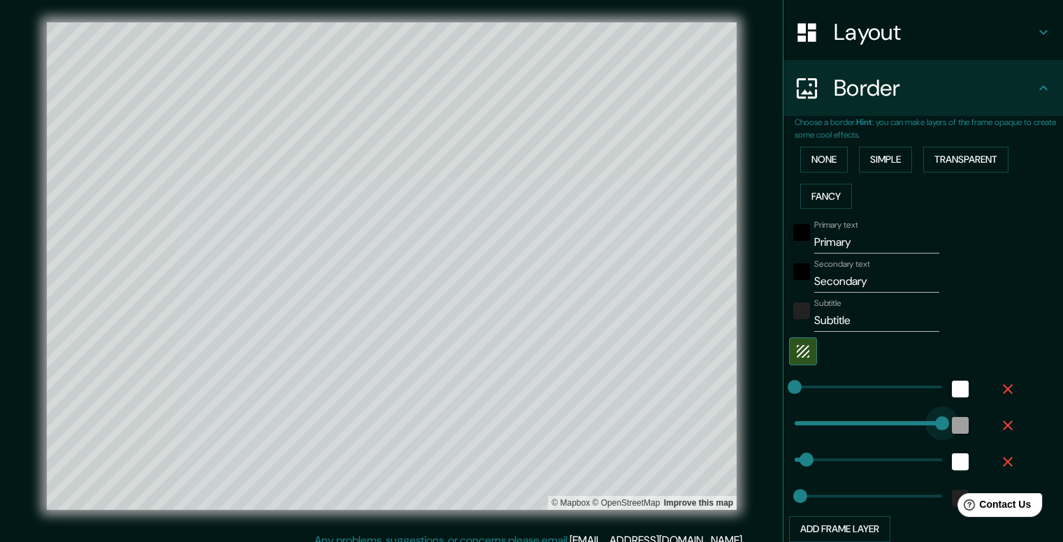
type input "79"
type input "39"
type input "0"
type input "79"
type input "39"
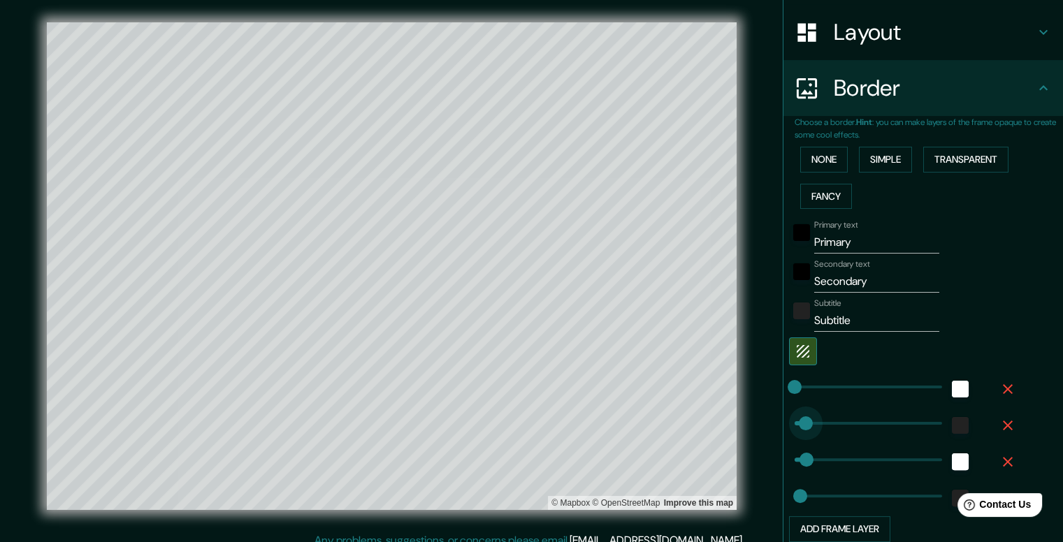
type input "105"
drag, startPoint x: 780, startPoint y: 419, endPoint x: 800, endPoint y: 431, distance: 23.3
type input "79"
type input "39"
type input "611"
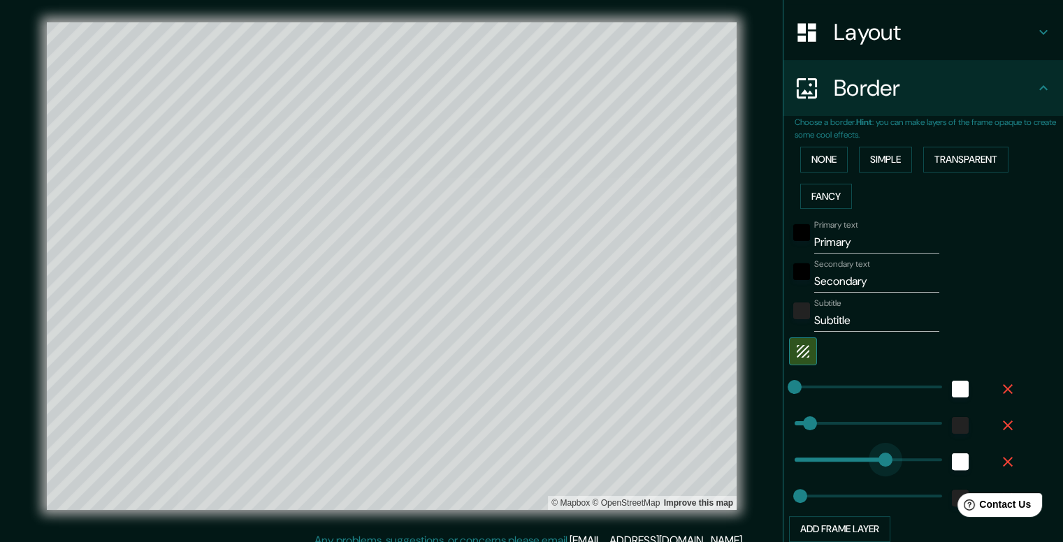
drag, startPoint x: 798, startPoint y: 462, endPoint x: 875, endPoint y: 462, distance: 77.6
type input "39"
type input "0"
drag, startPoint x: 876, startPoint y: 460, endPoint x: 765, endPoint y: 442, distance: 112.6
type input "39"
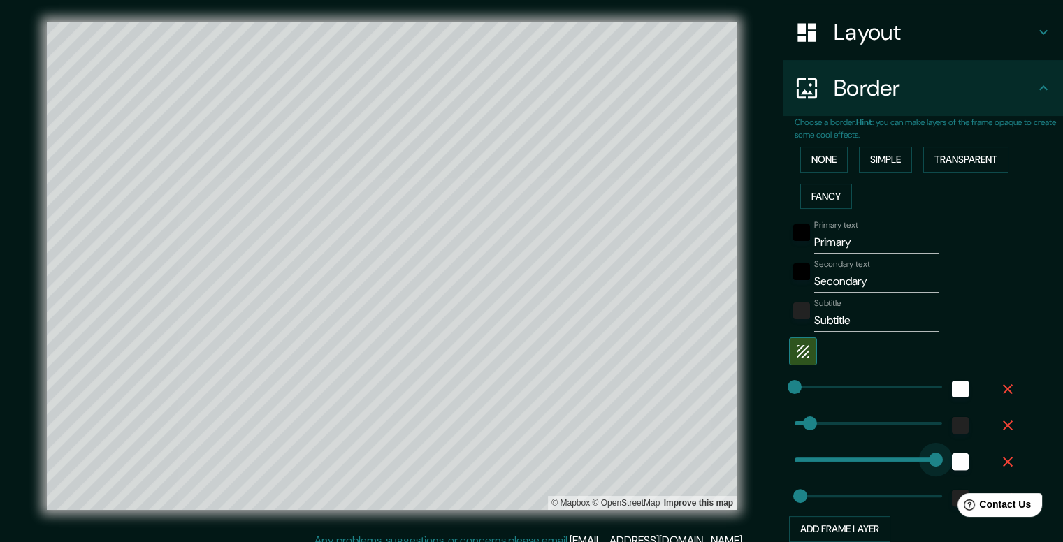
type input "987"
drag, startPoint x: 783, startPoint y: 456, endPoint x: 934, endPoint y: 472, distance: 151.8
type input "39"
type input "0"
drag, startPoint x: 913, startPoint y: 457, endPoint x: 753, endPoint y: 454, distance: 160.1
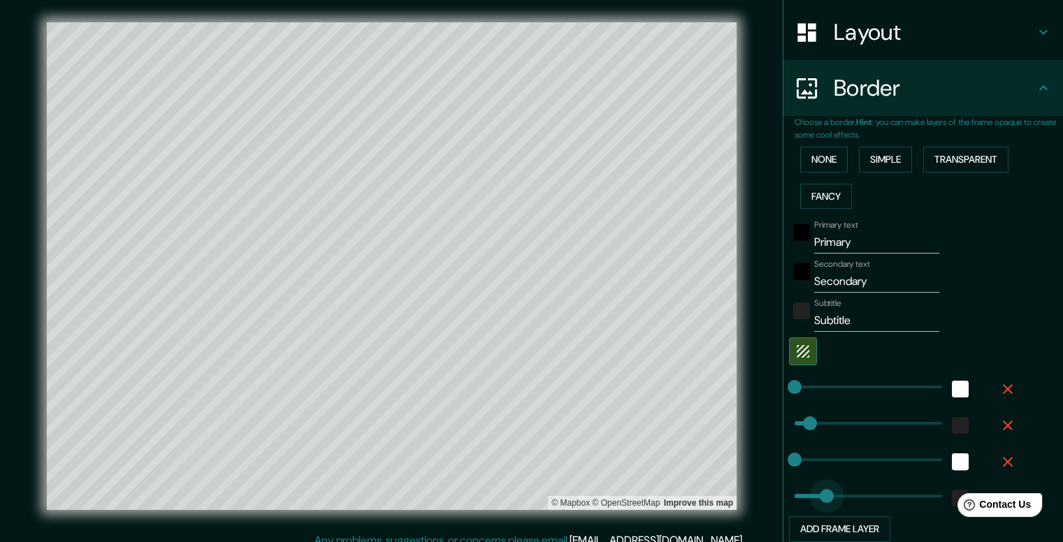
type input "442"
drag, startPoint x: 788, startPoint y: 496, endPoint x: 850, endPoint y: 507, distance: 63.2
type input "761"
drag, startPoint x: 853, startPoint y: 494, endPoint x: 897, endPoint y: 500, distance: 45.2
type input "0"
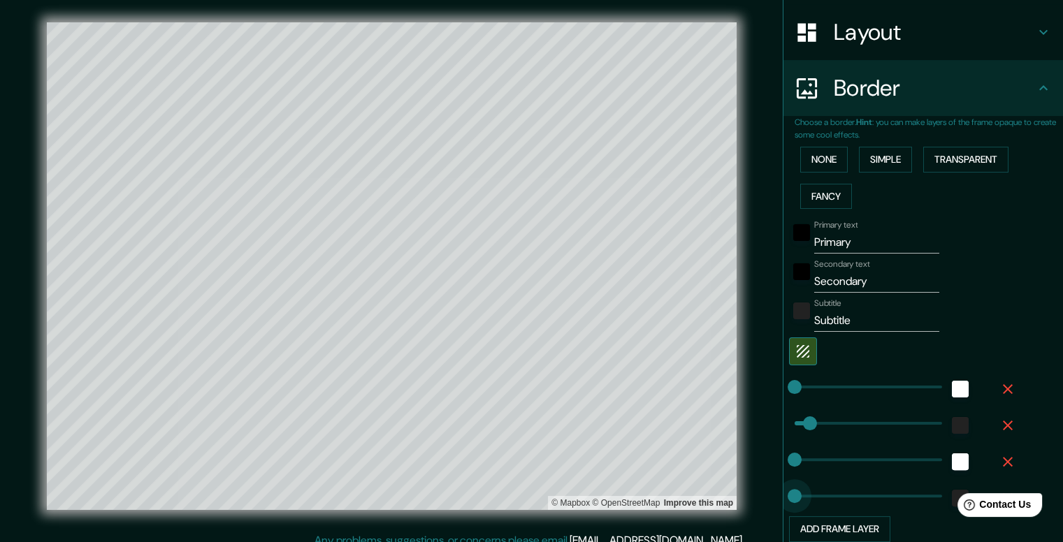
drag, startPoint x: 900, startPoint y: 493, endPoint x: 756, endPoint y: 473, distance: 145.4
type input "91"
drag, startPoint x: 786, startPoint y: 490, endPoint x: 798, endPoint y: 498, distance: 14.5
type input "0"
drag, startPoint x: 794, startPoint y: 425, endPoint x: 781, endPoint y: 419, distance: 14.1
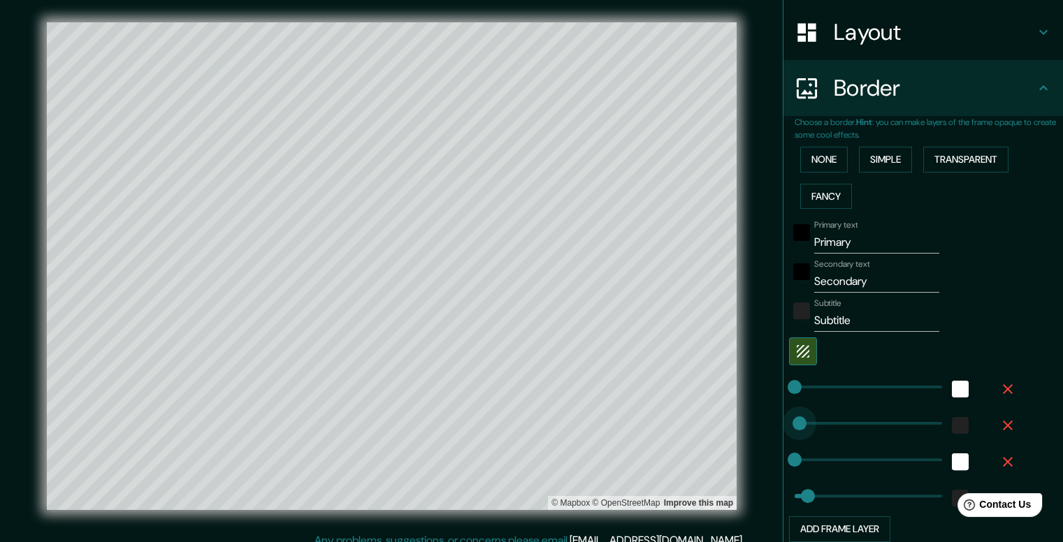
type input "171"
drag, startPoint x: 788, startPoint y: 421, endPoint x: 809, endPoint y: 435, distance: 25.8
type input "297"
drag, startPoint x: 807, startPoint y: 435, endPoint x: 828, endPoint y: 447, distance: 23.9
drag, startPoint x: 826, startPoint y: 447, endPoint x: 808, endPoint y: 438, distance: 20.6
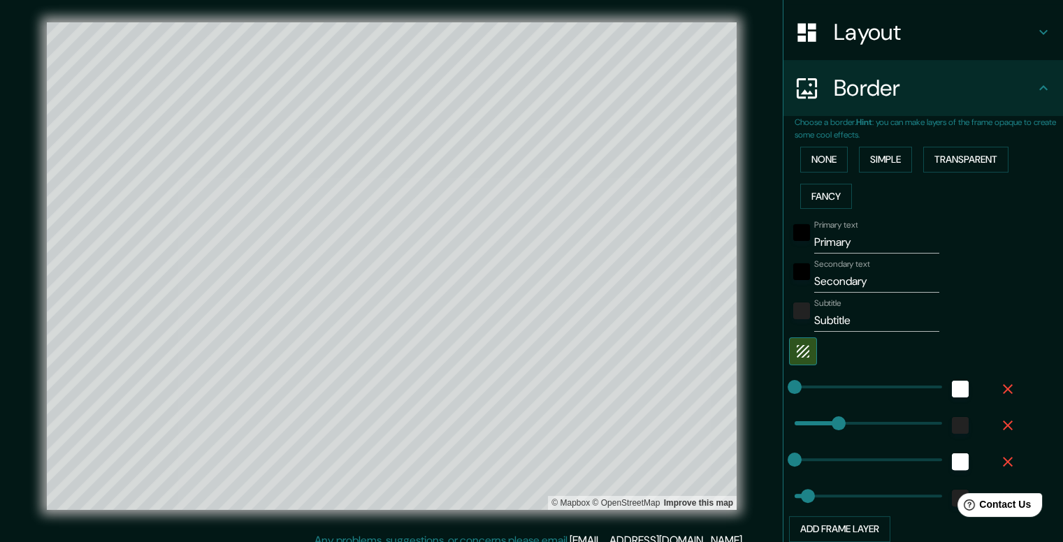
click at [808, 438] on div "Primary text Primary Secondary text Secondary Subtitle Subtitle Add frame layer" at bounding box center [907, 379] width 224 height 328
type input "424"
drag, startPoint x: 828, startPoint y: 420, endPoint x: 847, endPoint y: 424, distance: 20.0
type input "16"
drag, startPoint x: 819, startPoint y: 418, endPoint x: 786, endPoint y: 418, distance: 32.9
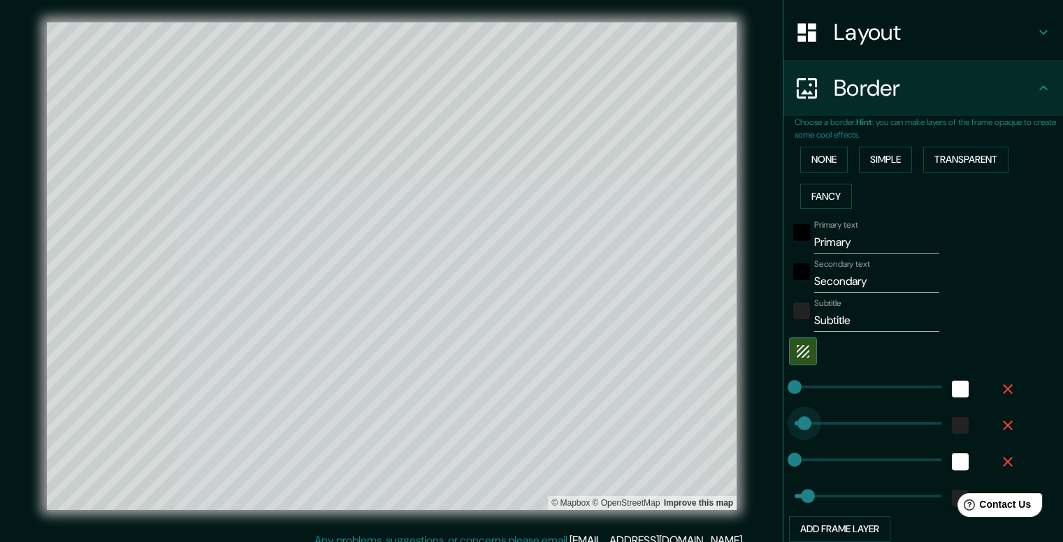
type input "86"
drag, startPoint x: 786, startPoint y: 418, endPoint x: 797, endPoint y: 423, distance: 11.6
type input "166"
drag, startPoint x: 795, startPoint y: 493, endPoint x: 809, endPoint y: 496, distance: 14.3
type input "30"
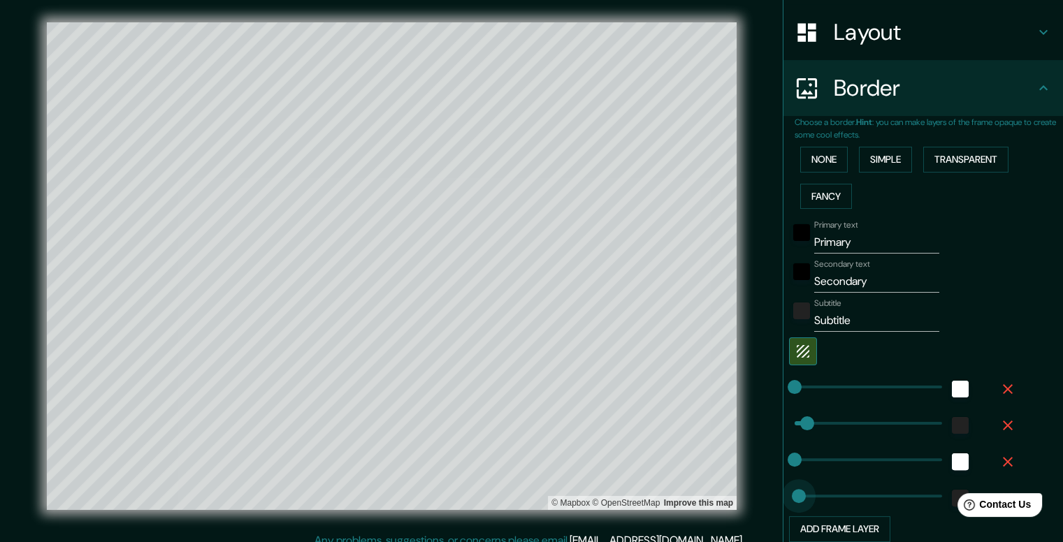
drag, startPoint x: 809, startPoint y: 496, endPoint x: 788, endPoint y: 491, distance: 20.7
type input "82"
drag, startPoint x: 788, startPoint y: 491, endPoint x: 796, endPoint y: 495, distance: 8.4
type input "86"
type input "49"
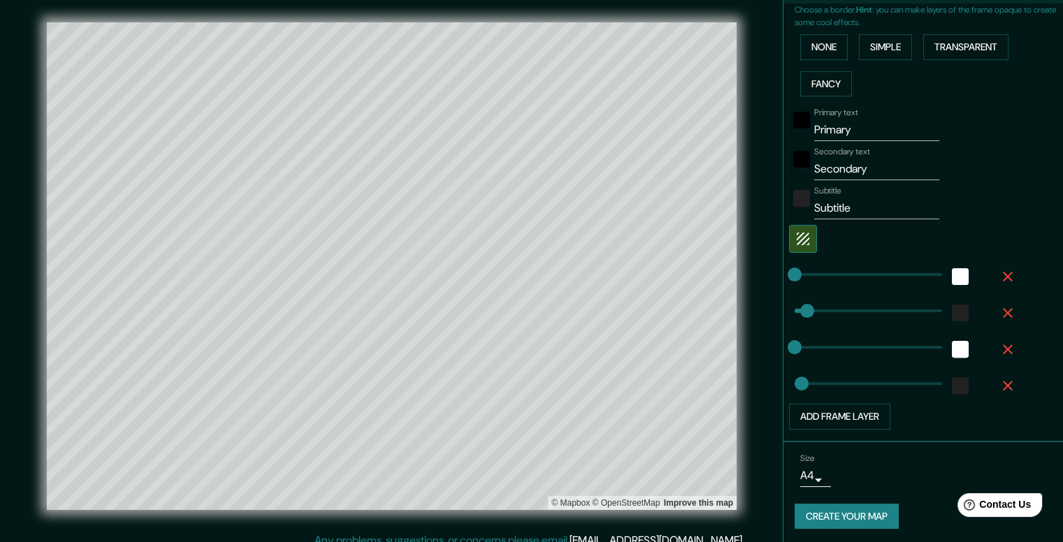
scroll to position [324, 0]
click at [795, 189] on div "color-222222" at bounding box center [801, 197] width 17 height 17
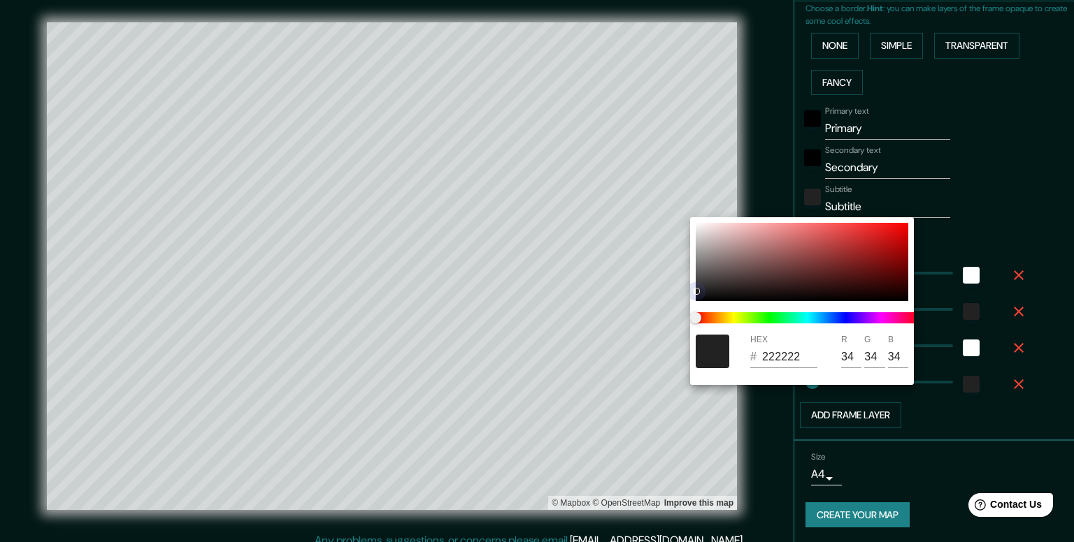
type input "CA1414"
type input "202"
type input "20"
type input "CC0909"
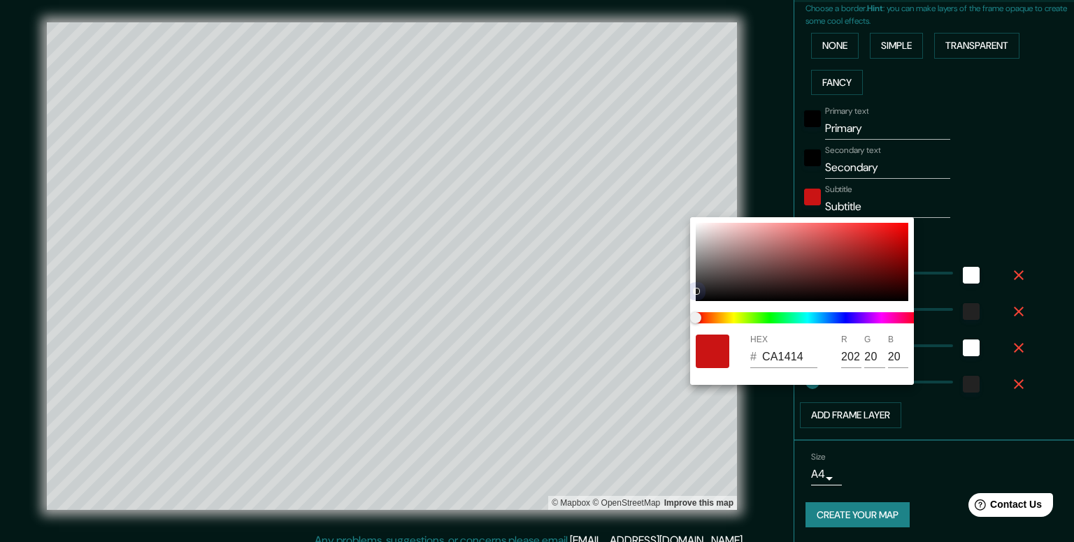
type input "204"
type input "9"
drag, startPoint x: 858, startPoint y: 236, endPoint x: 944, endPoint y: 204, distance: 91.8
click at [939, 210] on div "HEX # CC0909 R 204 G 9 B 9" at bounding box center [537, 271] width 1074 height 542
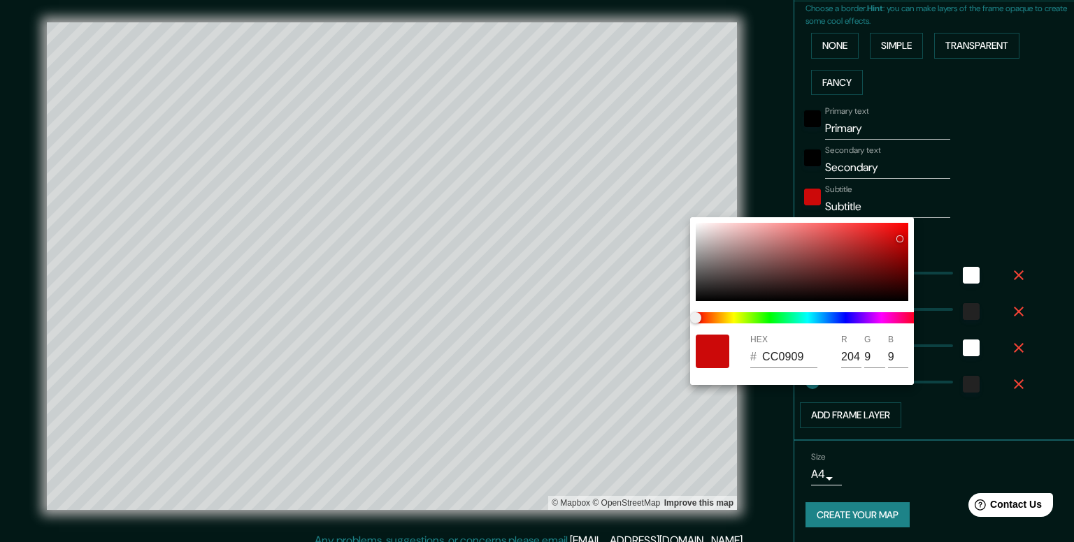
click at [1016, 218] on div at bounding box center [537, 271] width 1074 height 542
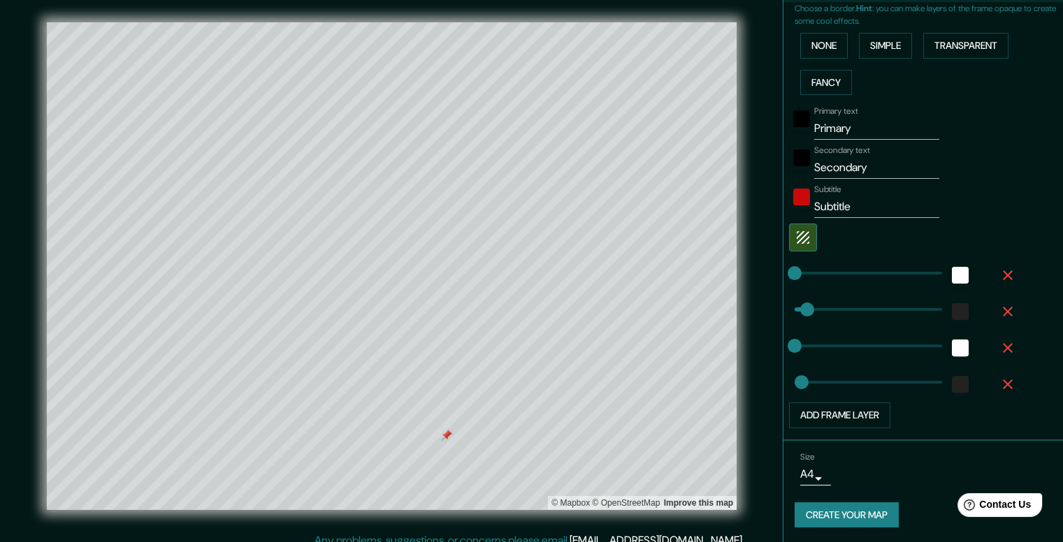
click at [843, 133] on input "Primary" at bounding box center [876, 128] width 125 height 22
click at [865, 127] on input "Primary" at bounding box center [876, 128] width 125 height 22
click at [851, 127] on input "Primary" at bounding box center [876, 128] width 125 height 22
drag, startPoint x: 826, startPoint y: 130, endPoint x: 755, endPoint y: 129, distance: 71.3
click at [755, 129] on div "Mappin Location [STREET_ADDRESS][PERSON_NAME][PERSON_NAME][PERSON_NAME] Pins St…" at bounding box center [531, 277] width 1063 height 555
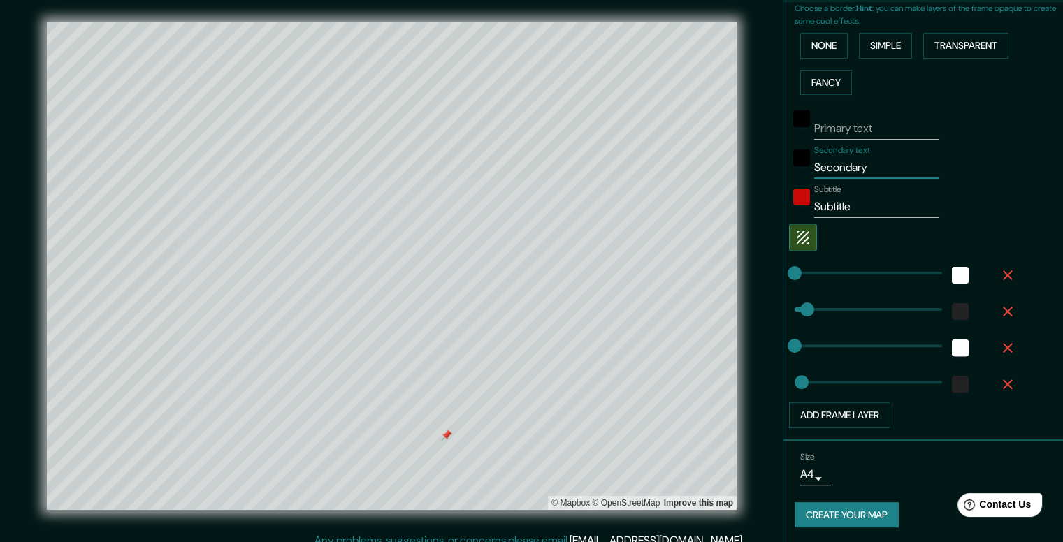
drag, startPoint x: 878, startPoint y: 167, endPoint x: 763, endPoint y: 152, distance: 115.6
click at [763, 152] on div "Mappin Location [STREET_ADDRESS][PERSON_NAME][PERSON_NAME][PERSON_NAME] Pins St…" at bounding box center [531, 277] width 1063 height 555
drag, startPoint x: 825, startPoint y: 196, endPoint x: 818, endPoint y: 191, distance: 8.4
click at [818, 191] on div "Subtitle Subtitle" at bounding box center [876, 202] width 125 height 34
type input "S"
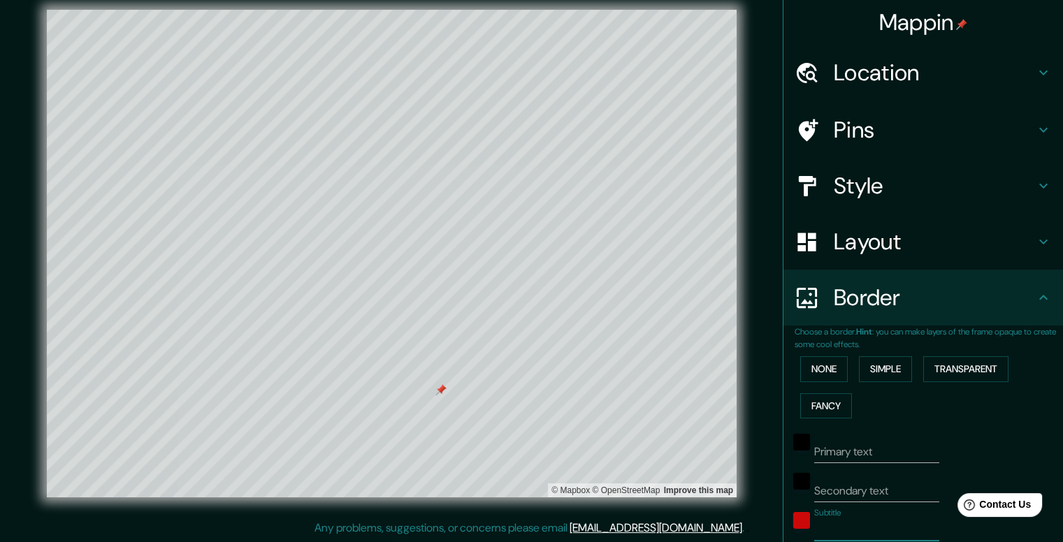
scroll to position [0, 0]
